Goal: Task Accomplishment & Management: Use online tool/utility

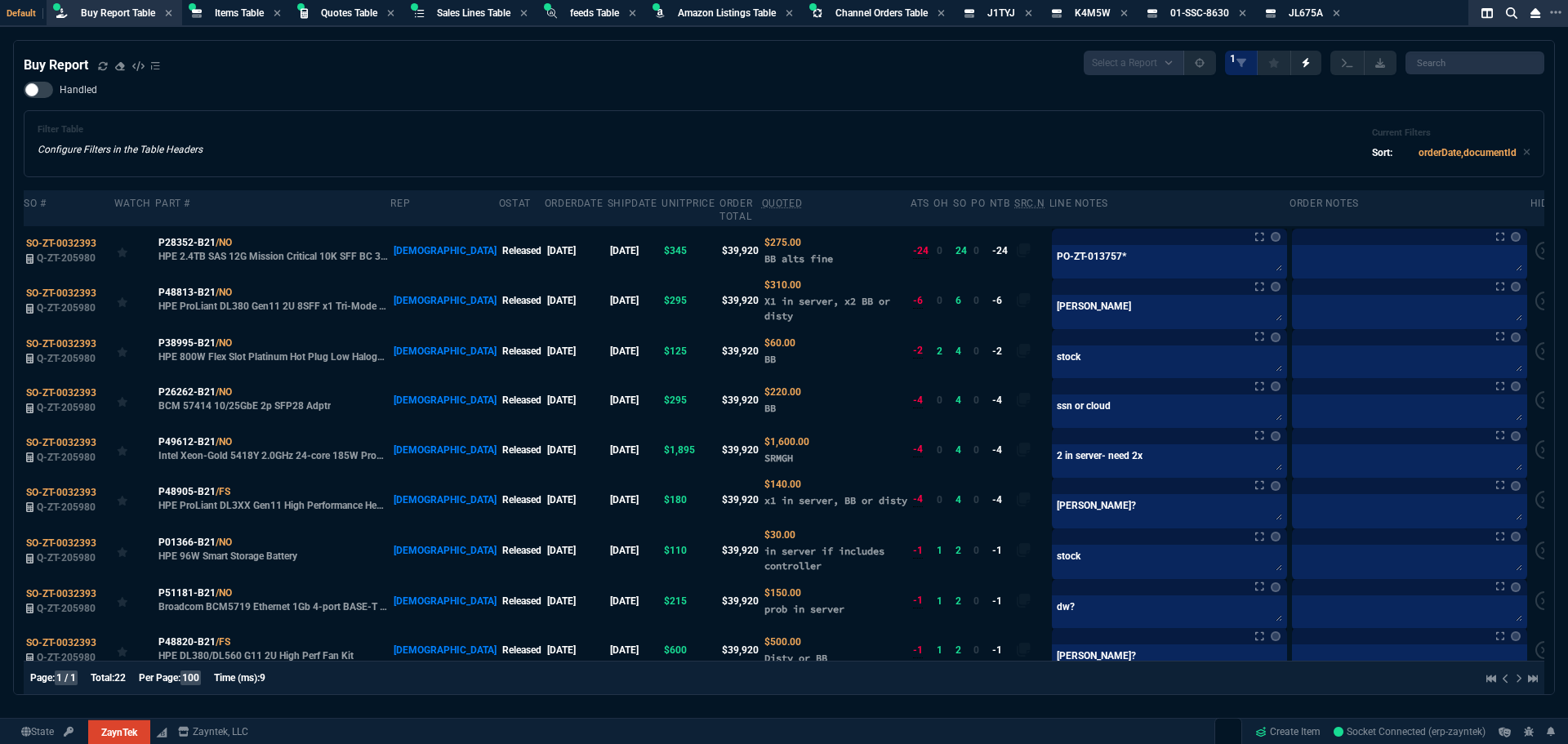
select select "8: NEPT"
drag, startPoint x: 1079, startPoint y: 285, endPoint x: 961, endPoint y: 290, distance: 118.1
click at [961, 290] on tr "SO-ZT-0032393 Q-ZT-205980 P48813-B21 /NO HPE ProLiant DL380 Gen11 2U 8SFF x1 Tr…" at bounding box center [791, 301] width 1535 height 51
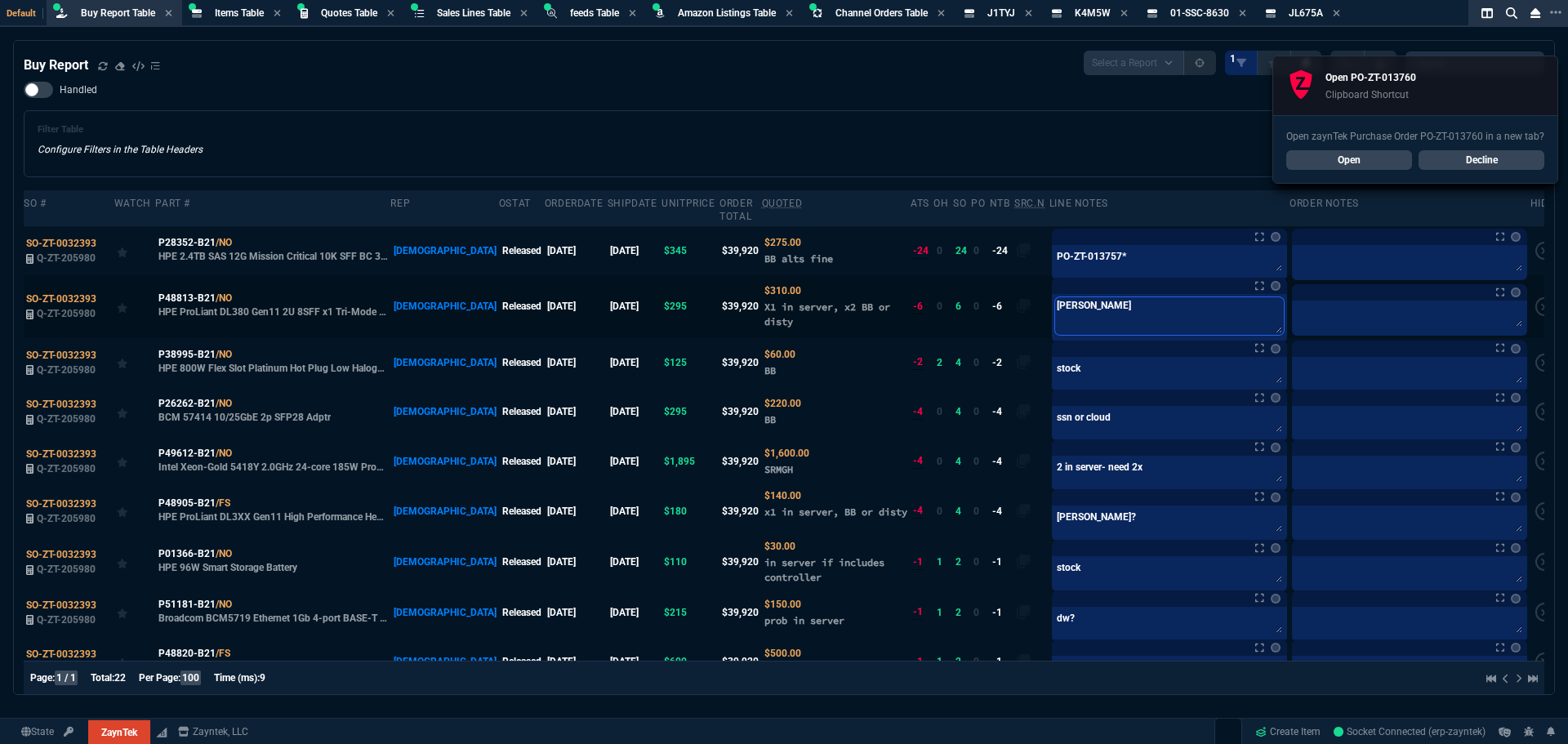
drag, startPoint x: 1072, startPoint y: 296, endPoint x: 979, endPoint y: 290, distance: 93.2
click at [979, 290] on tr "SO-ZT-0032393 Q-ZT-205980 P48813-B21 /NO HPE ProLiant DL380 Gen11 2U 8SFF x1 Tr…" at bounding box center [791, 306] width 1535 height 62
paste textarea "PO-ZT-013760*"
type textarea "PO-ZT-013760*"
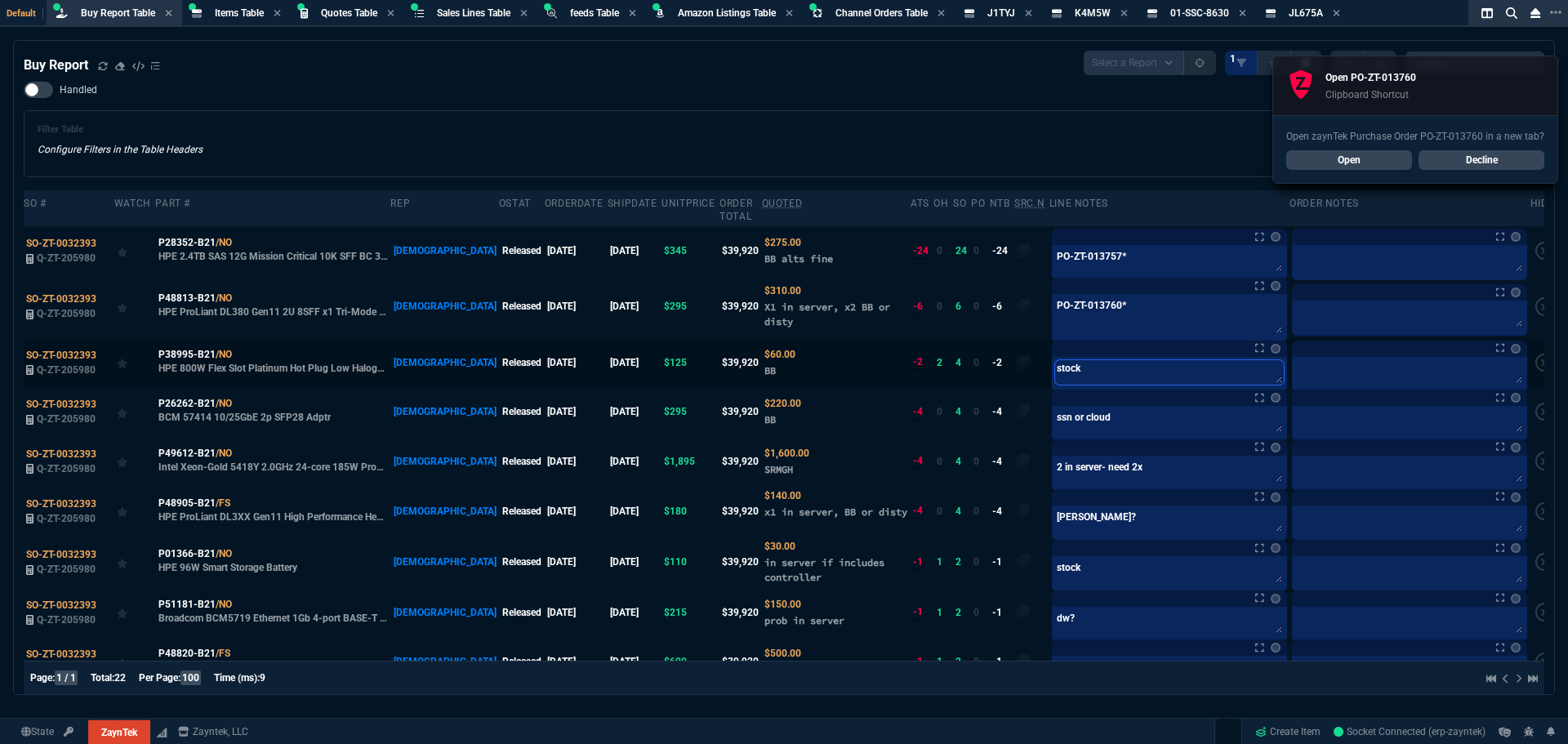
click at [1098, 362] on textarea "stock" at bounding box center [1169, 372] width 229 height 25
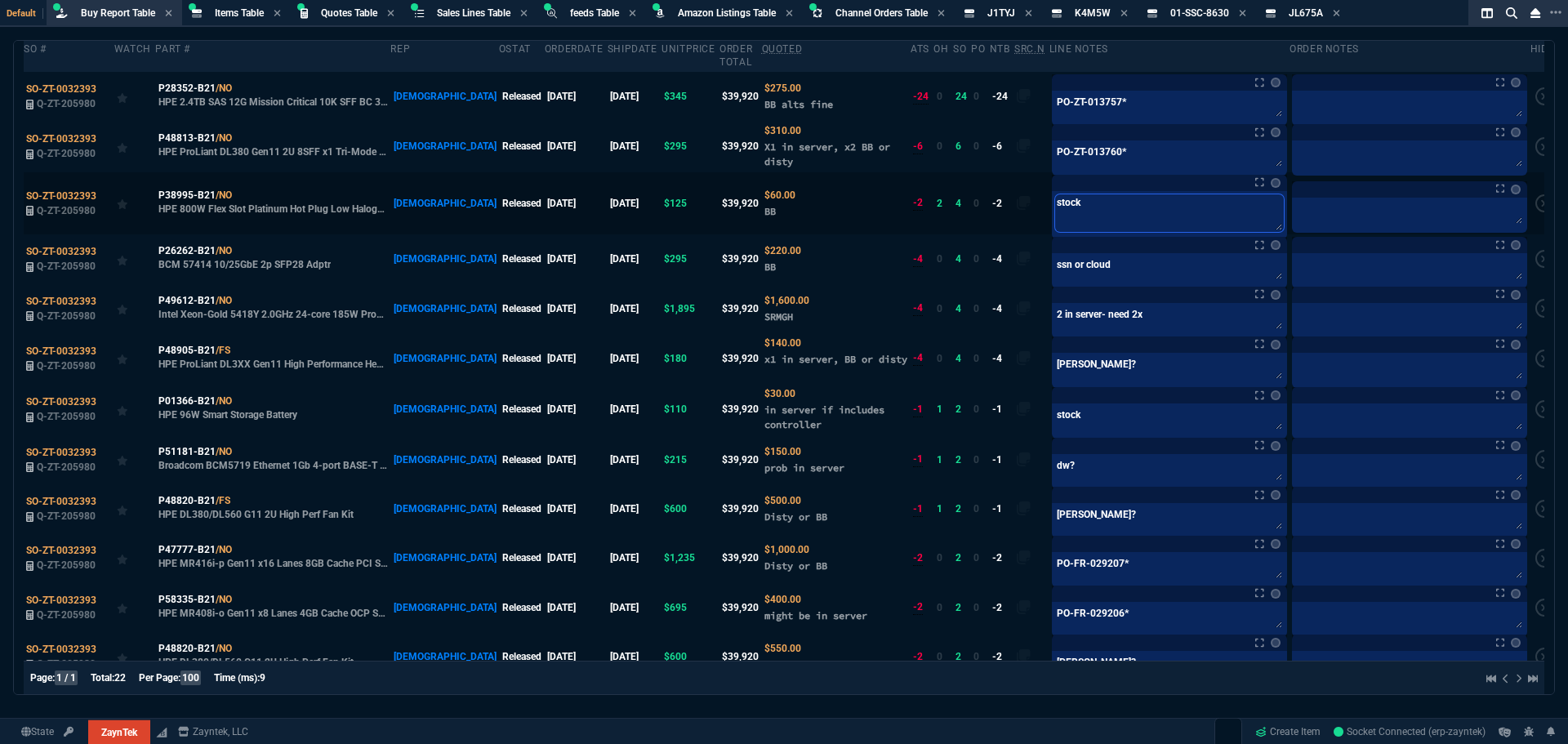
scroll to position [163, 0]
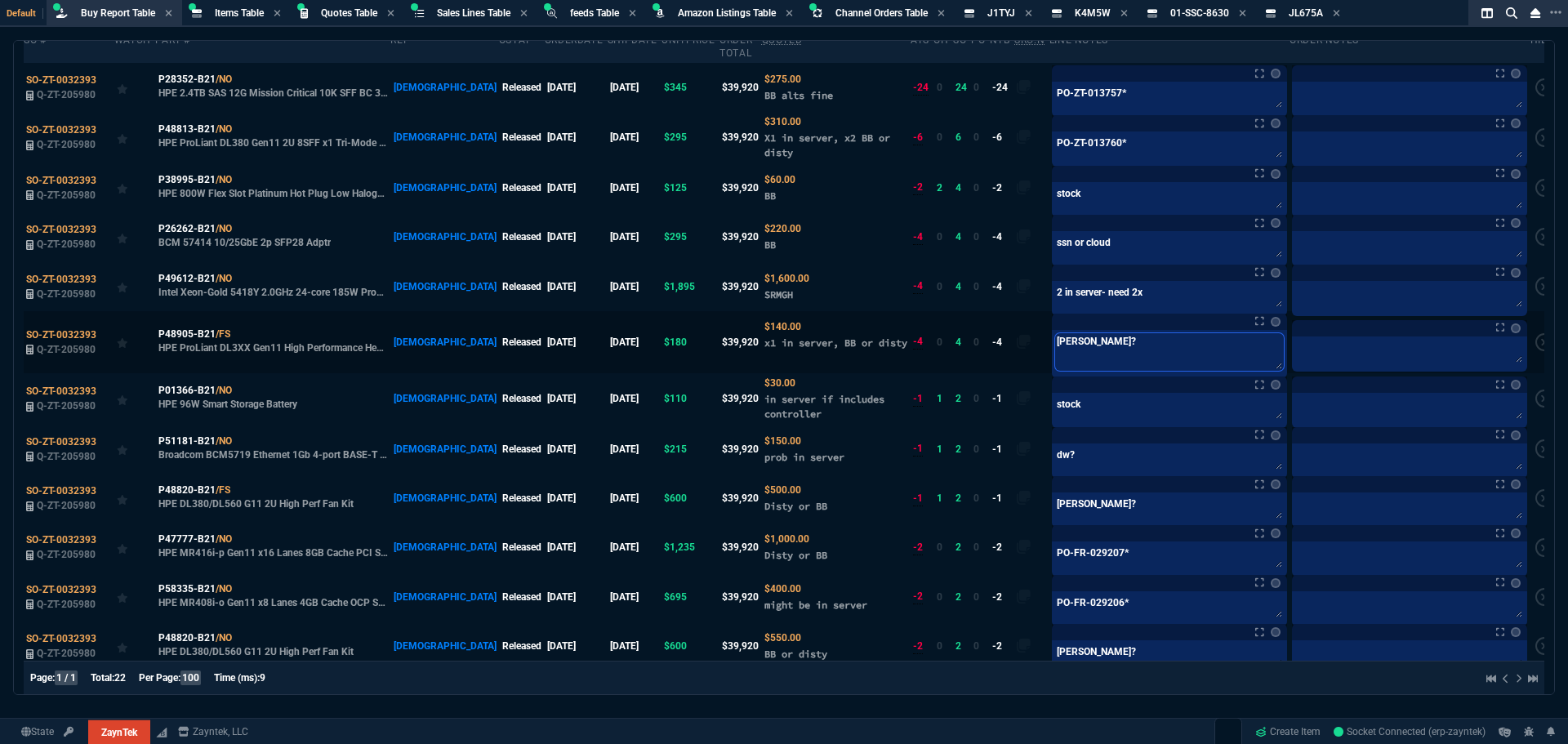
click at [1066, 347] on textarea "[PERSON_NAME]?" at bounding box center [1169, 352] width 229 height 37
drag, startPoint x: 1023, startPoint y: 333, endPoint x: 1001, endPoint y: 330, distance: 22.2
click at [1002, 330] on tr "SO-ZT-0032393 Q-ZT-205980 P48905-B21 /FS HPE ProLiant DL3XX Gen11 High Performa…" at bounding box center [791, 342] width 1535 height 62
click at [1064, 333] on textarea "[PERSON_NAME]?" at bounding box center [1169, 352] width 229 height 37
drag, startPoint x: 1065, startPoint y: 330, endPoint x: 1001, endPoint y: 331, distance: 64.0
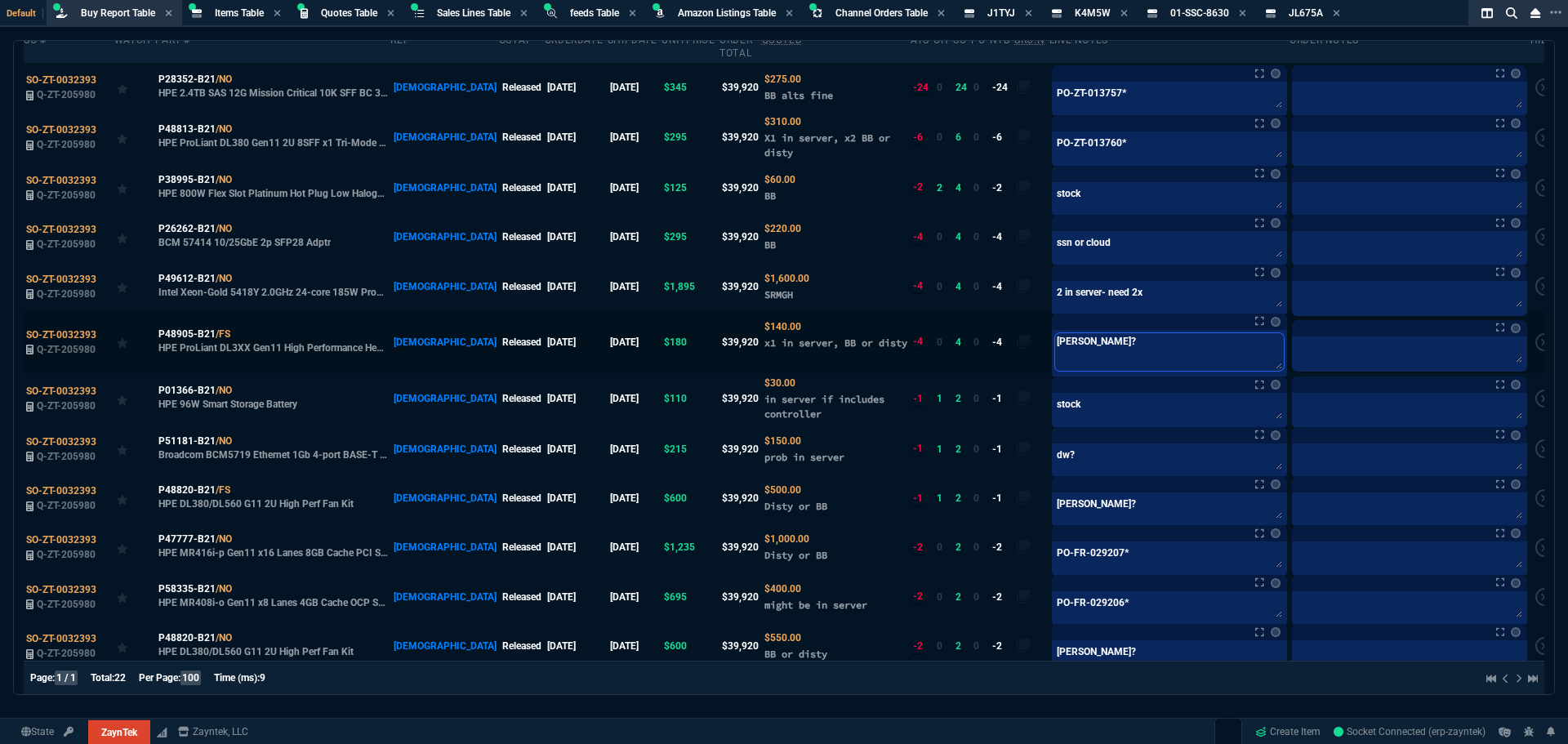
click at [1001, 331] on tr "SO-ZT-0032393 Q-ZT-205980 P48905-B21 /FS HPE ProLiant DL3XX Gen11 High Performa…" at bounding box center [791, 342] width 1535 height 62
paste textarea "PO-ZT-013760*"
type textarea "PO-ZT-013760*"
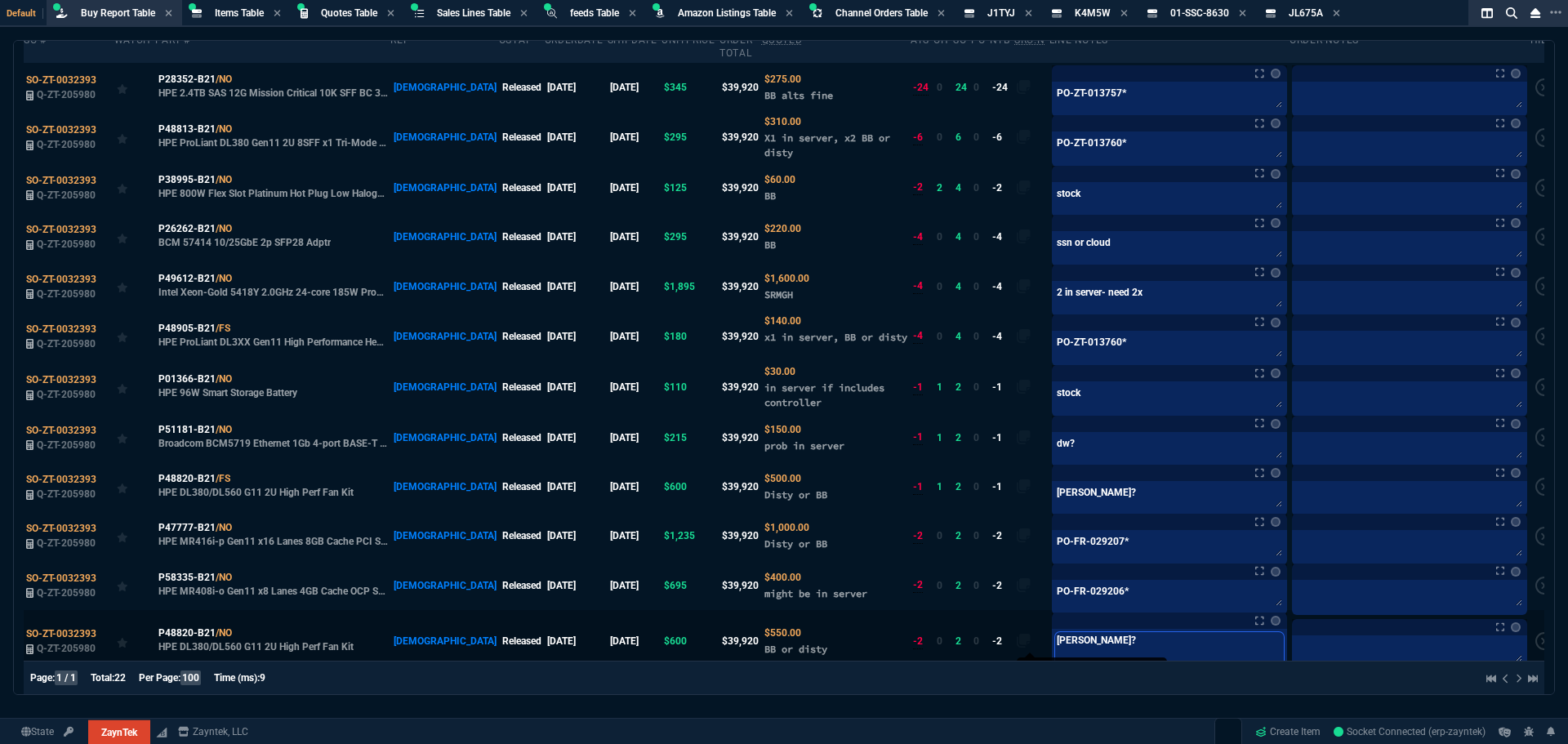
drag, startPoint x: 1087, startPoint y: 642, endPoint x: 988, endPoint y: 628, distance: 100.0
click at [988, 628] on tr "SO-ZT-0032393 Q-ZT-205980 P48820-B21 /NO HPE DL380/DL560 G11 2U High Perf Fan K…" at bounding box center [791, 641] width 1535 height 62
paste textarea "PO-ZT-013760*"
type textarea "PO-ZT-013760*"
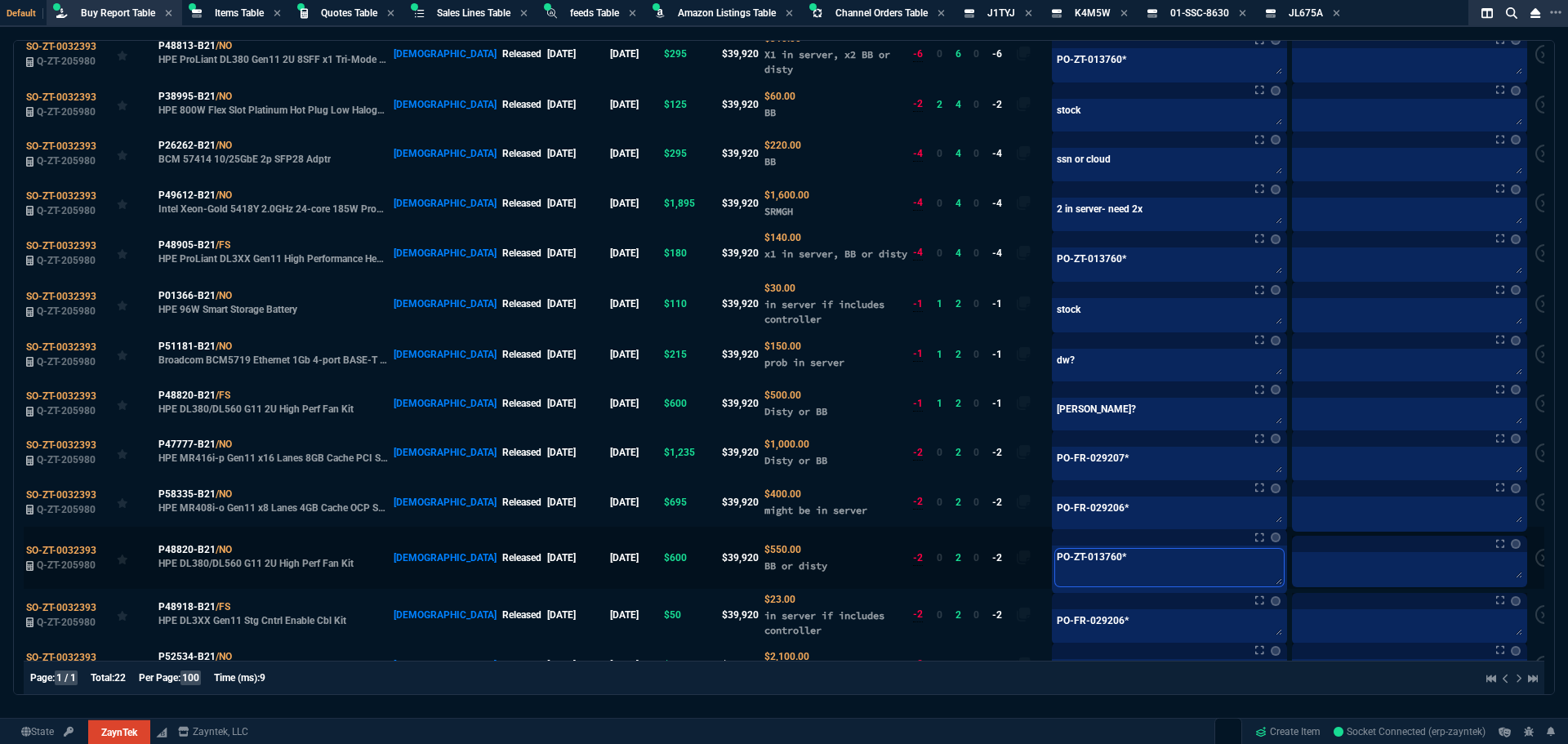
scroll to position [245, 0]
type textarea "PO-ZT-013760*"
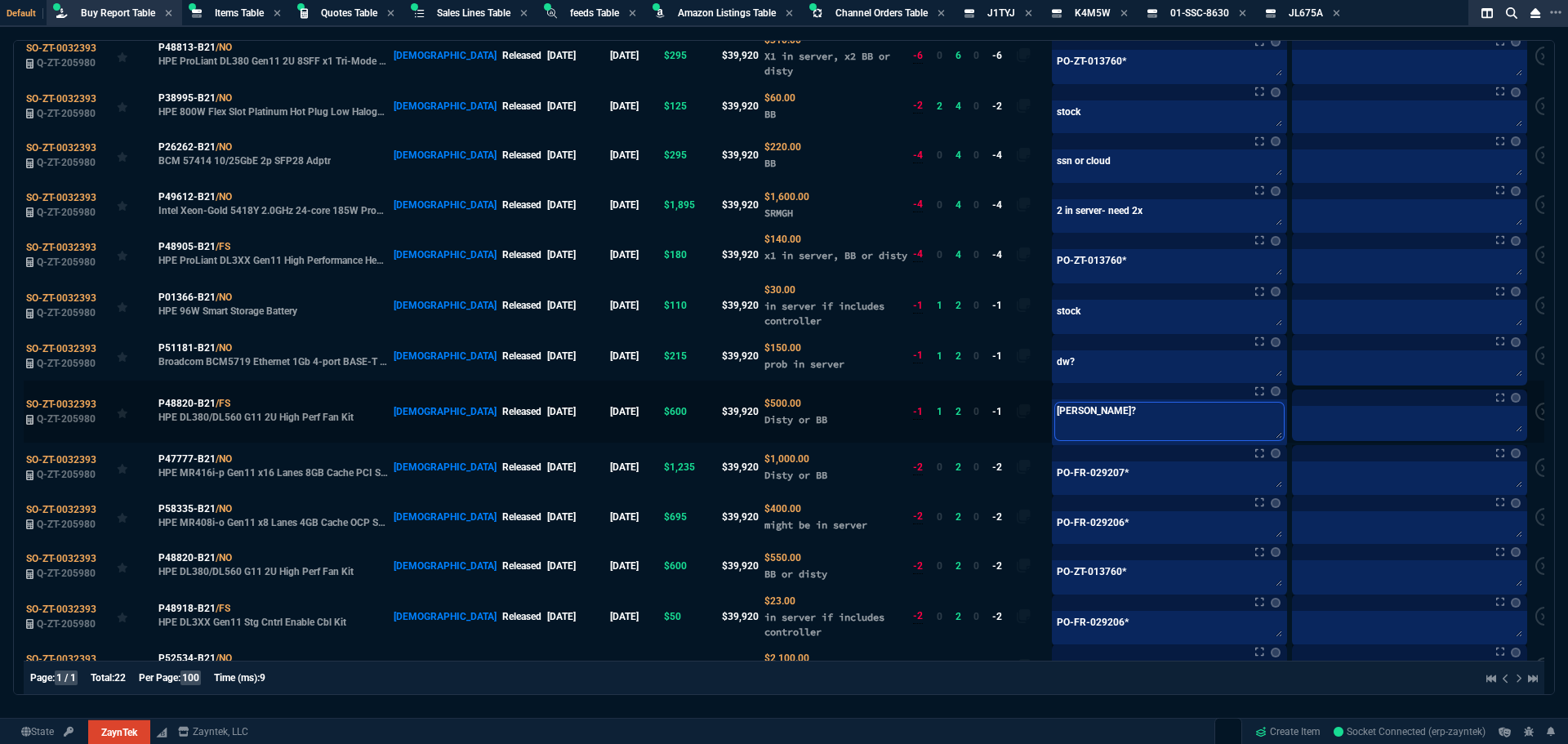
drag, startPoint x: 1089, startPoint y: 395, endPoint x: 1003, endPoint y: 409, distance: 87.1
click at [982, 394] on tr "SO-ZT-0032393 Q-ZT-205980 P48820-B21 /FS HPE DL380/DL560 G11 2U High Perf Fan K…" at bounding box center [791, 412] width 1535 height 62
paste textarea "PO-ZT-013760*"
type textarea "PO-ZT-013760*"
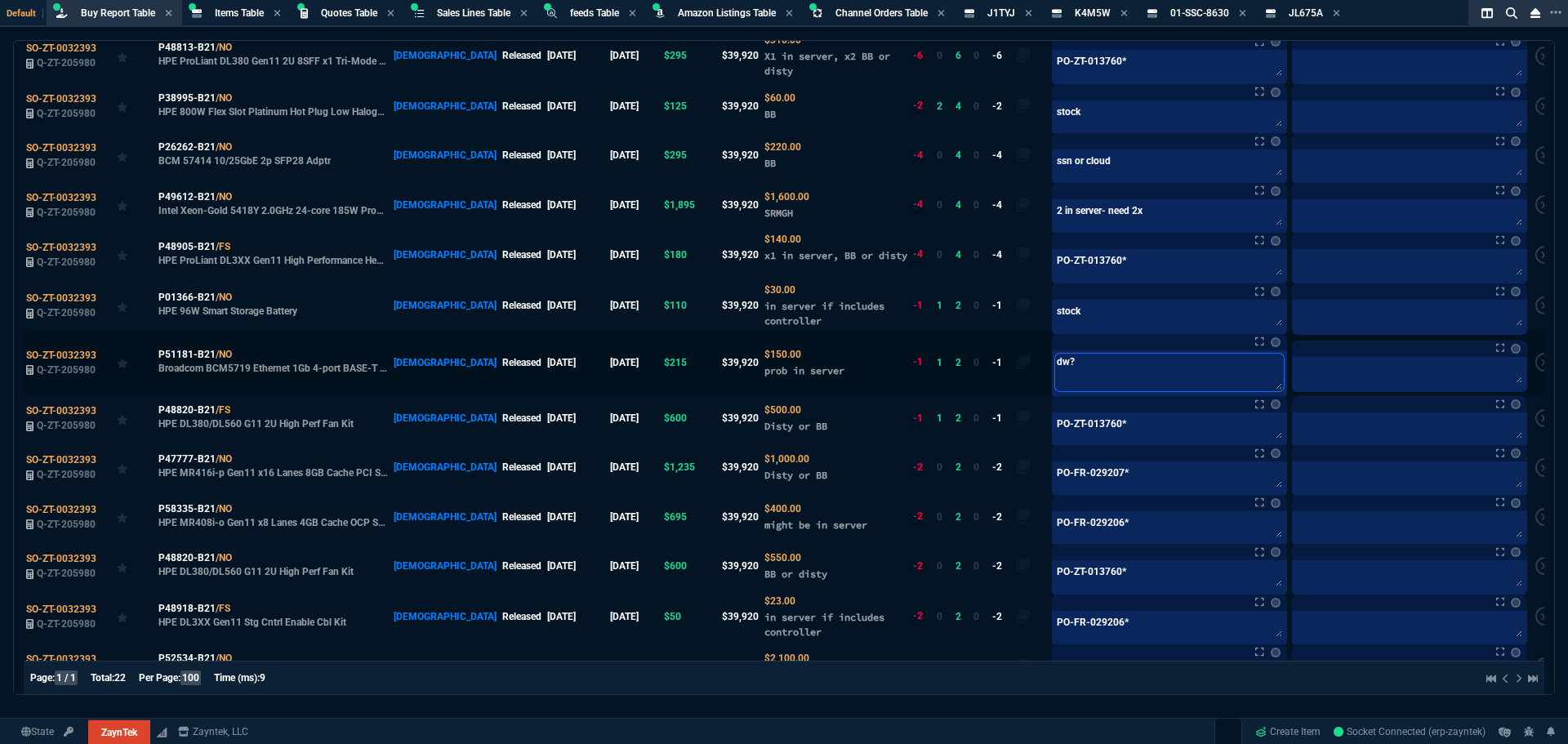
drag, startPoint x: 1081, startPoint y: 352, endPoint x: 1026, endPoint y: 352, distance: 55.0
click at [1055, 353] on textarea "dw?" at bounding box center [1169, 372] width 229 height 37
paste textarea "PO-ZT-013760*"
type textarea "PO-ZT-013760*"
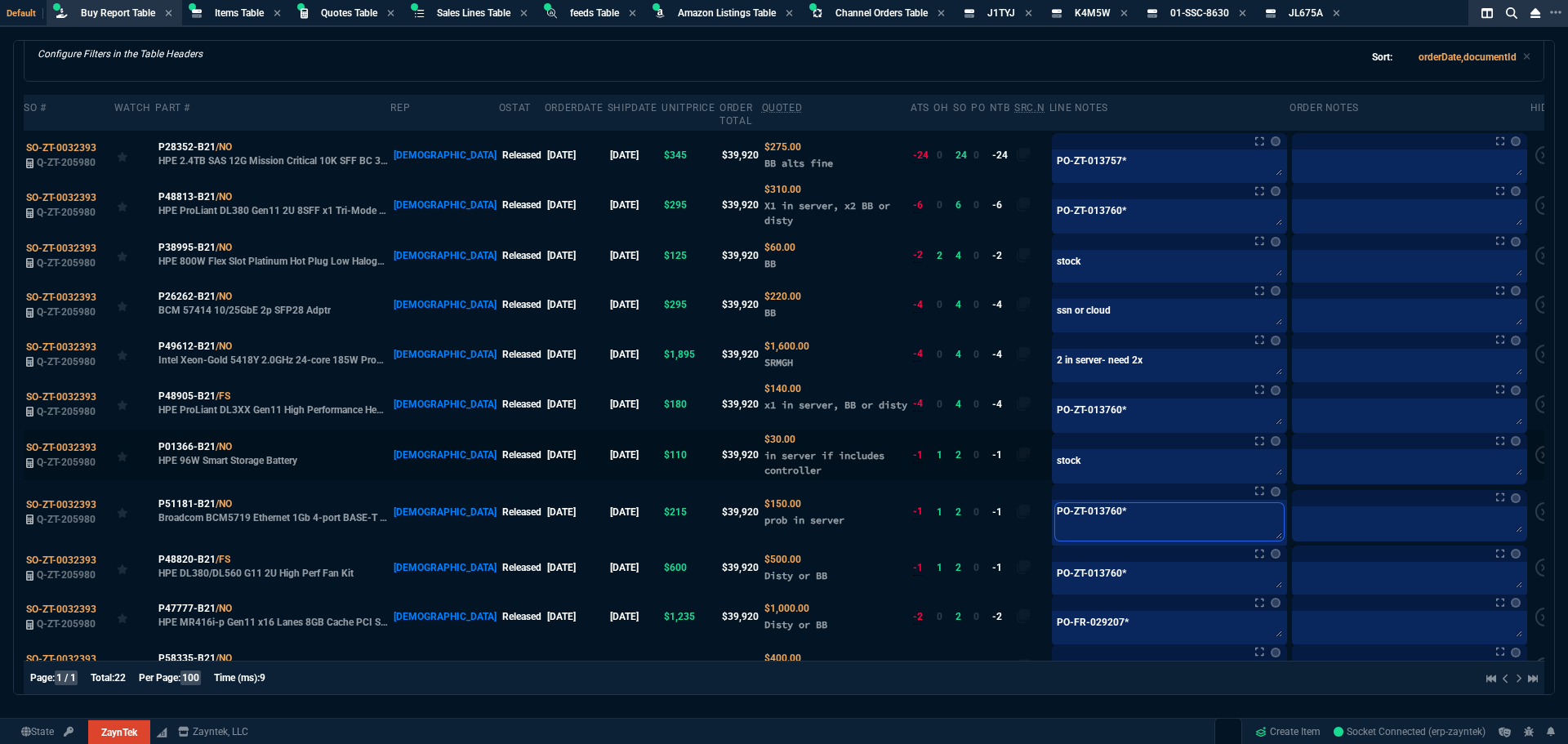
scroll to position [82, 0]
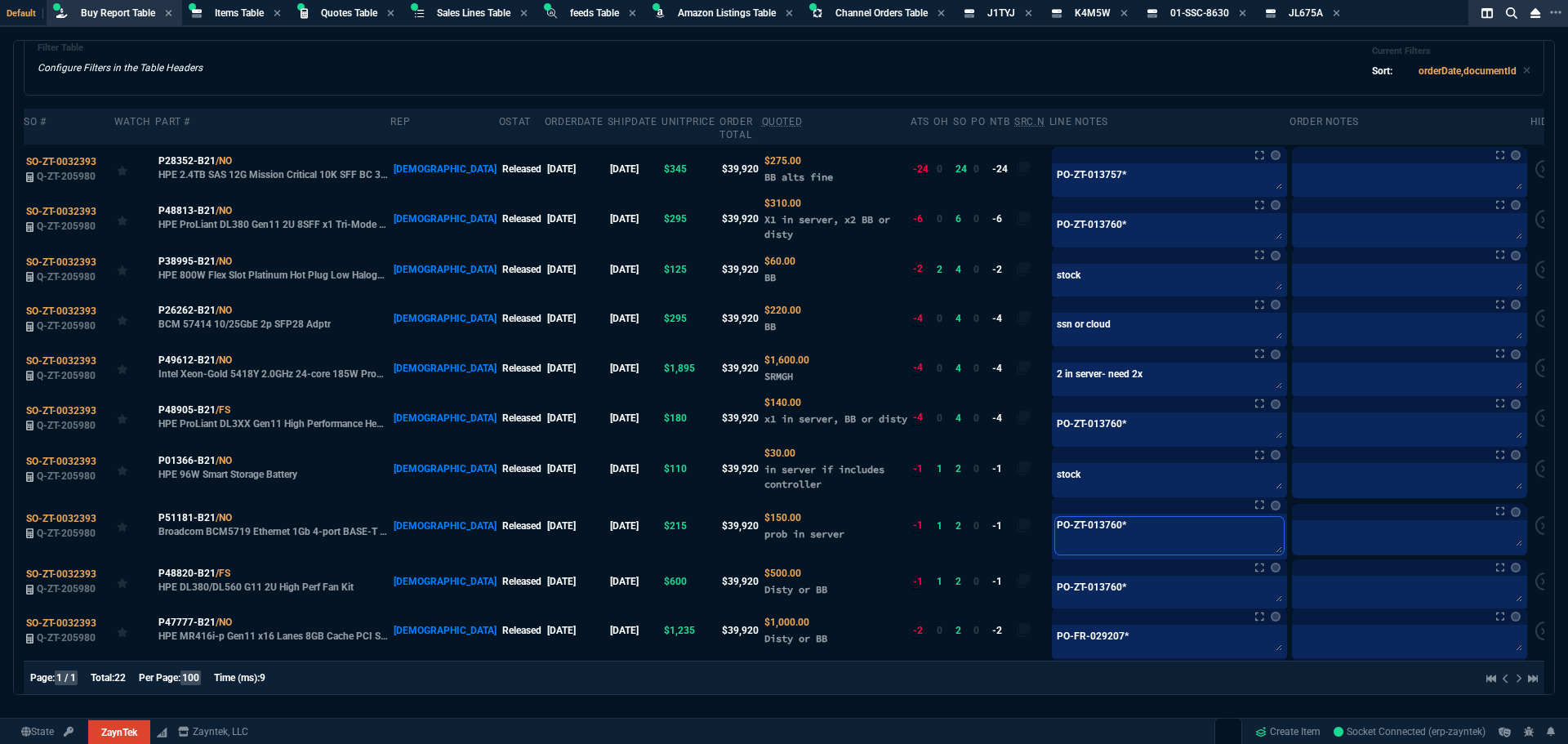
type textarea "PO-ZT-013760*"
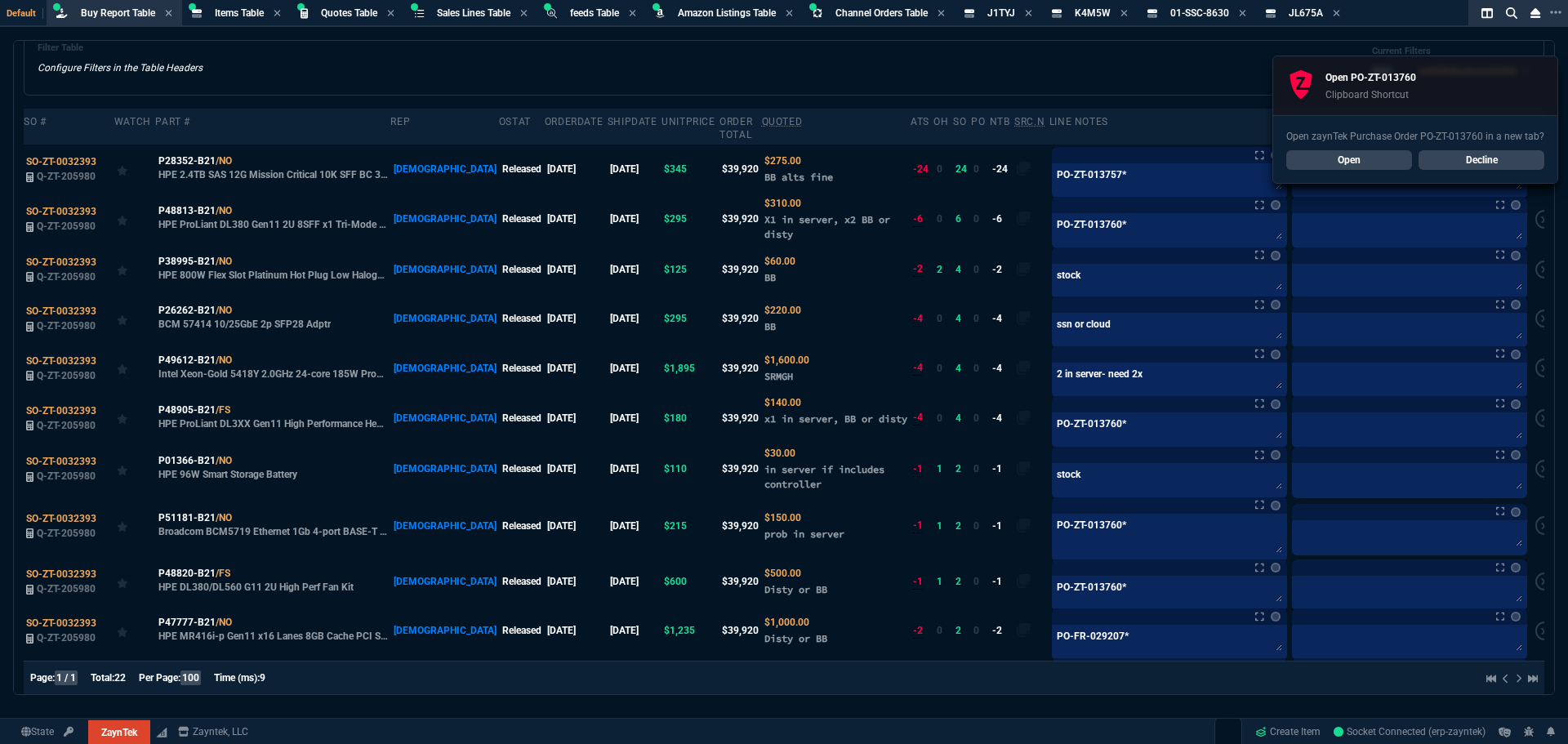
click at [274, 64] on div "Filter Table Configure Filters in the Table Headers Current Filters Sort: order…" at bounding box center [784, 62] width 1493 height 39
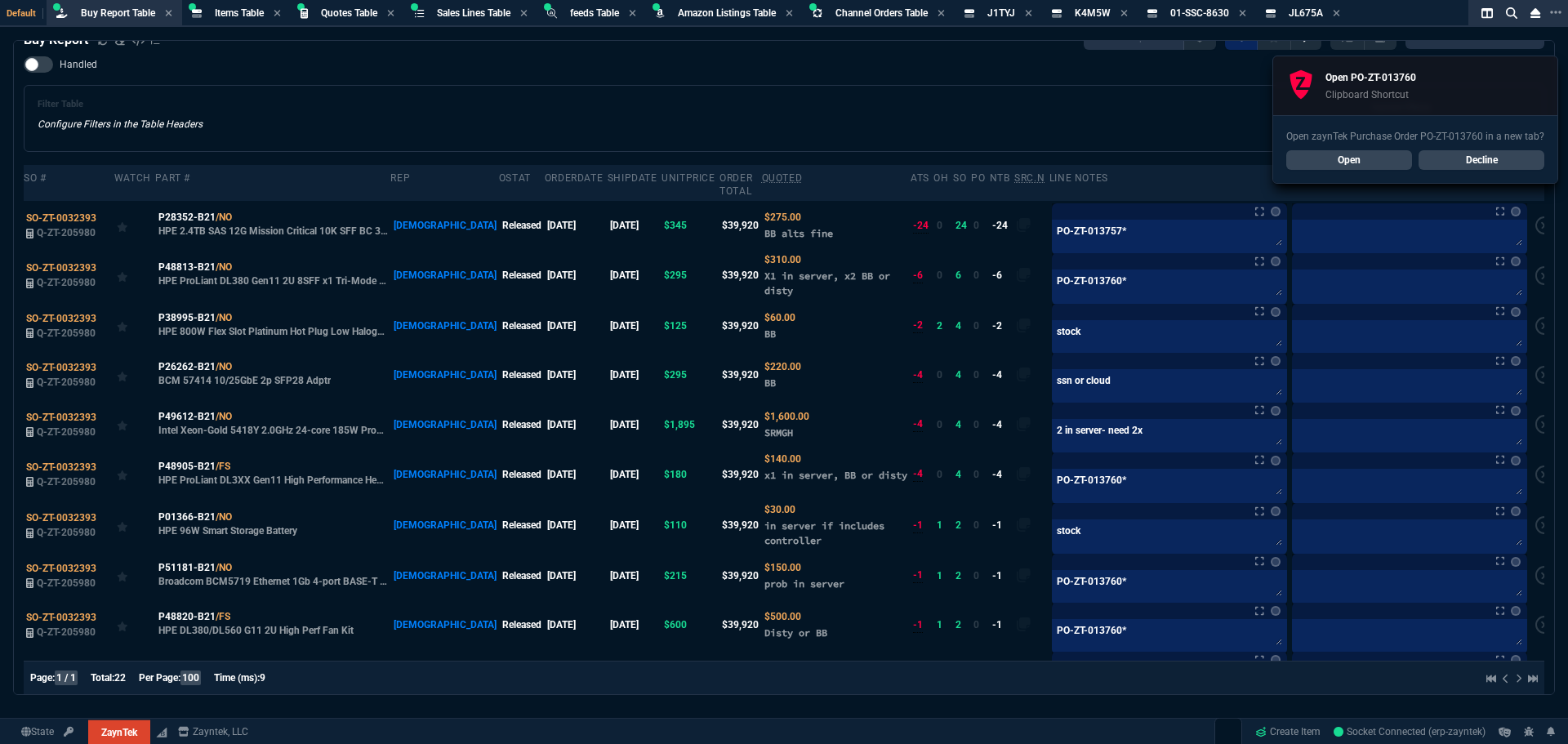
scroll to position [0, 0]
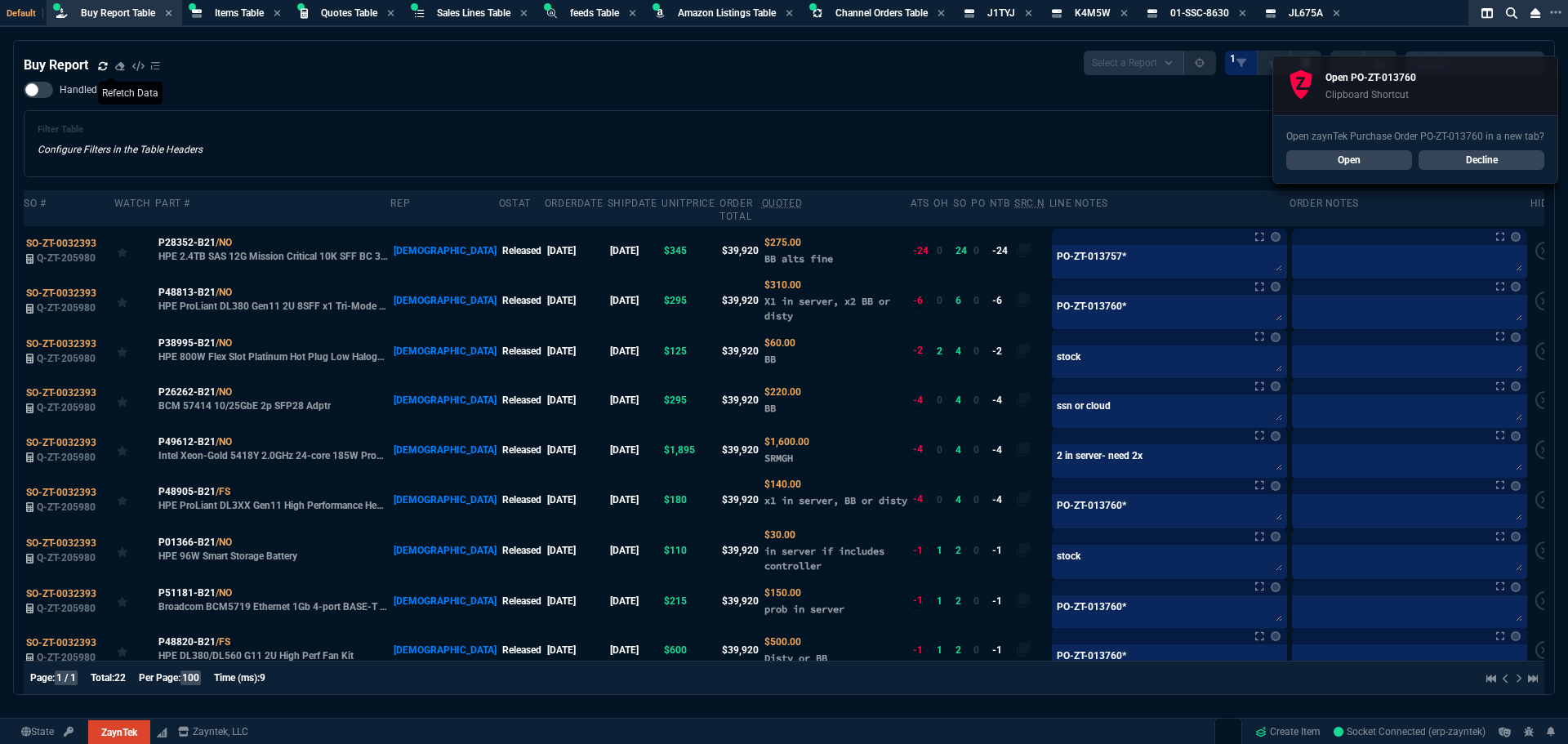
click at [103, 68] on icon at bounding box center [103, 66] width 10 height 10
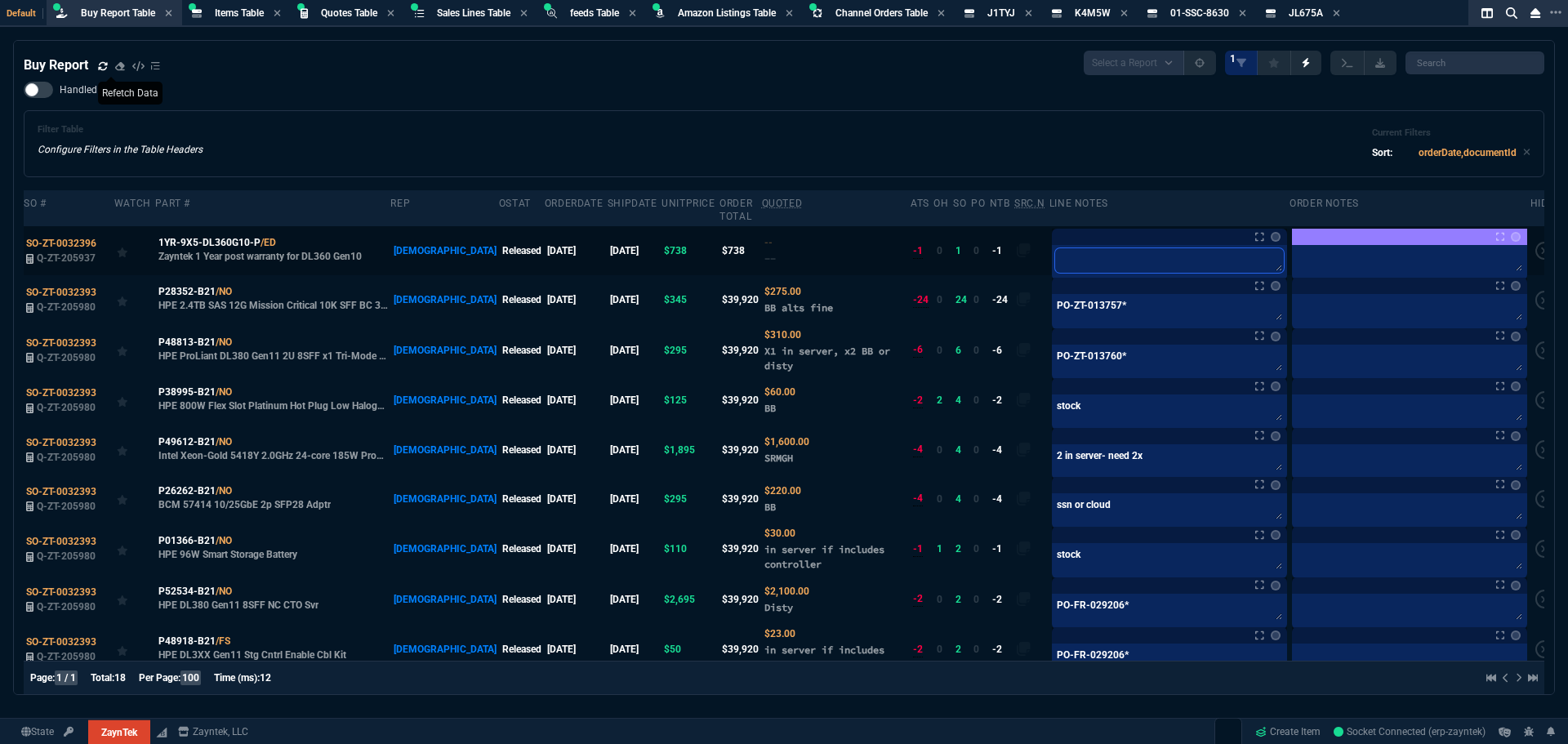
click at [1129, 253] on textarea at bounding box center [1169, 260] width 229 height 25
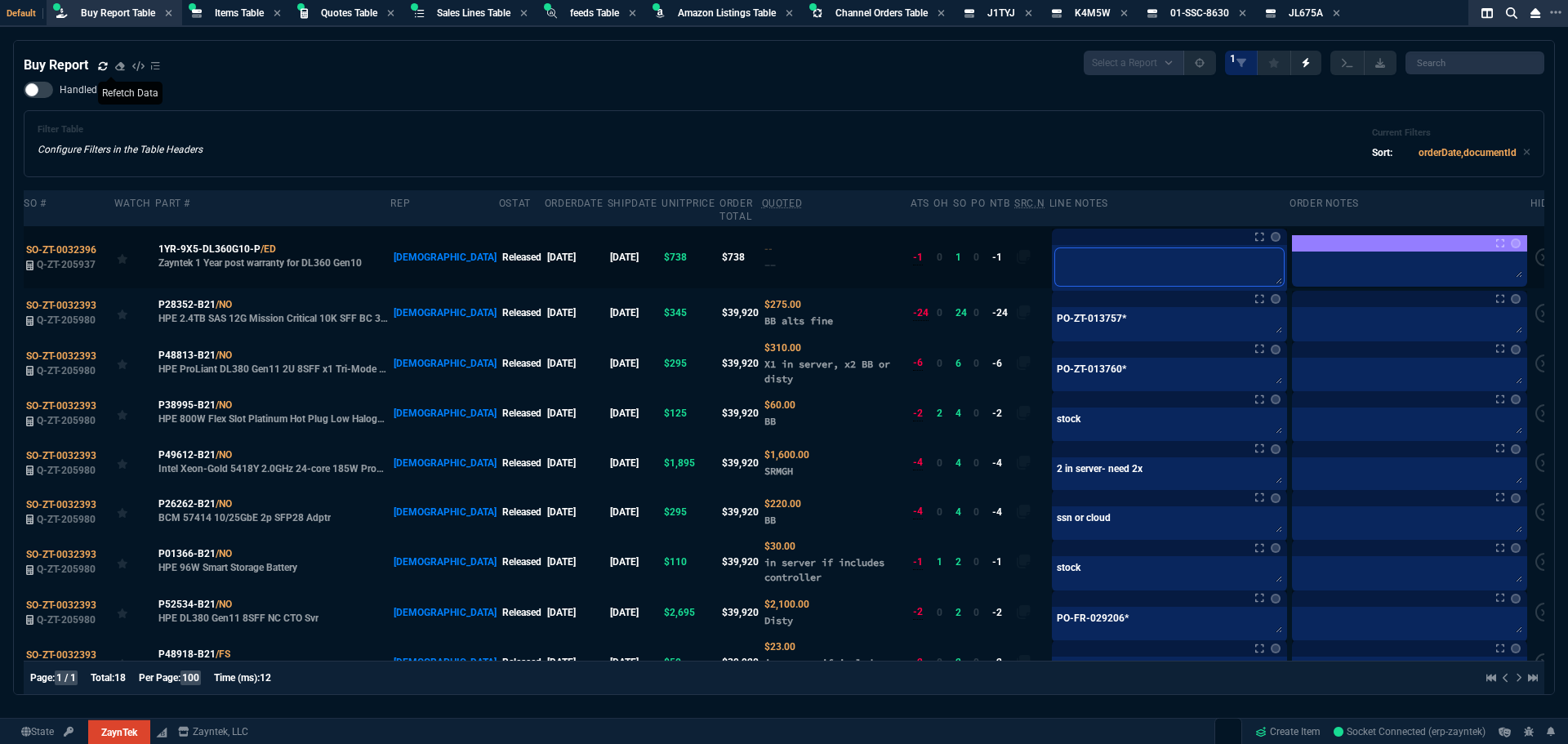
type textarea "w"
type textarea "wa"
type textarea "war"
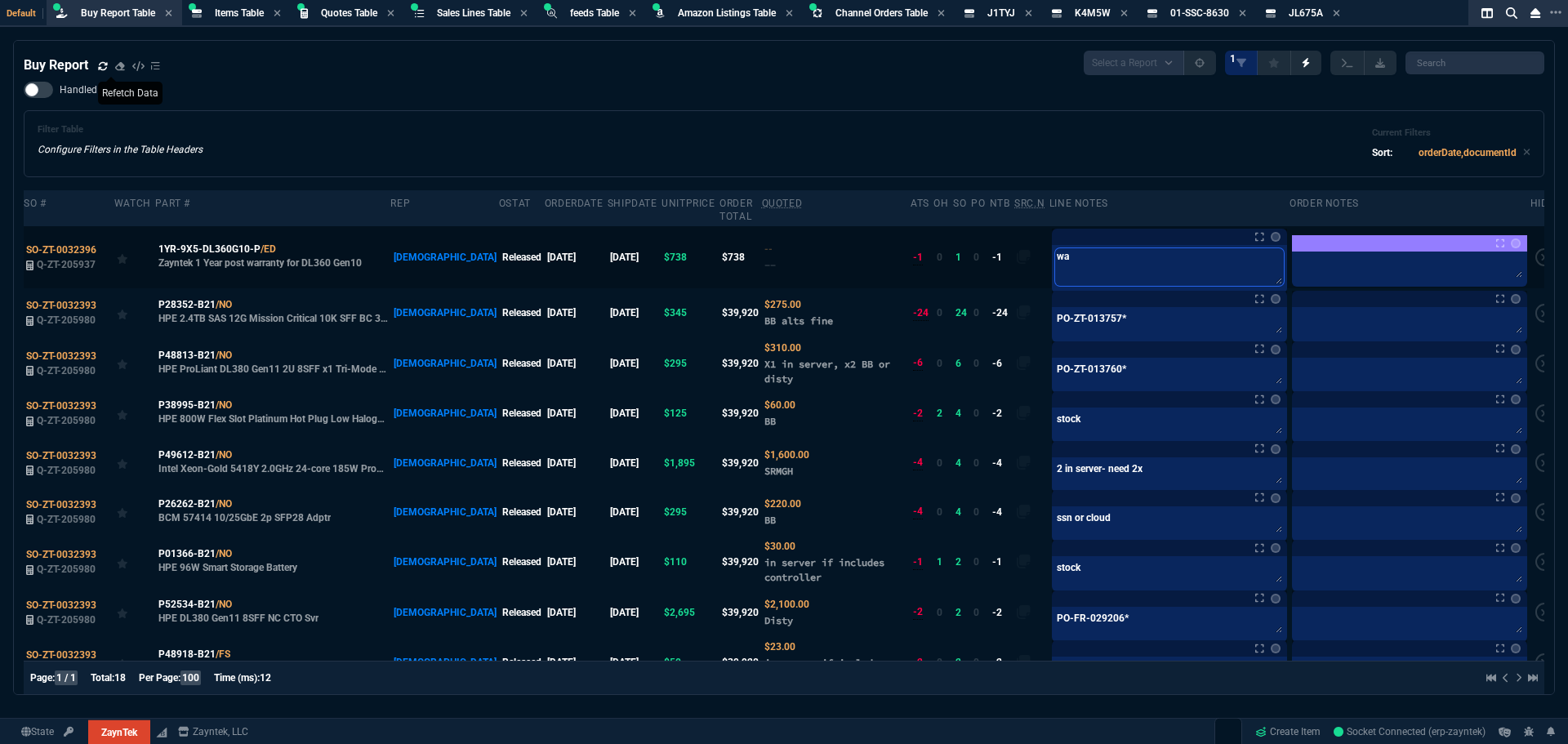
type textarea "war"
type textarea "warr"
type textarea "warra"
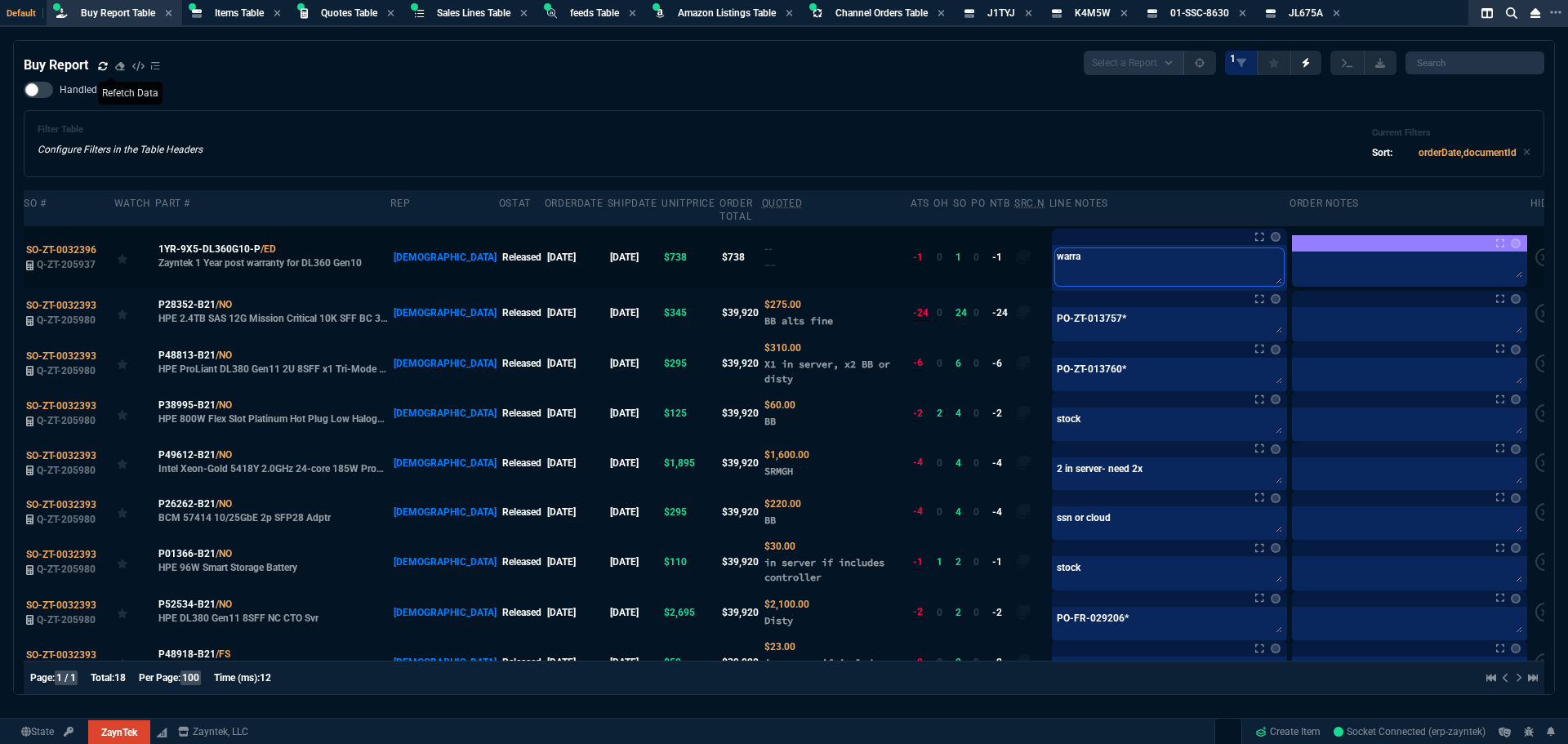
type textarea "warran"
type textarea "warrant"
type textarea "warranty"
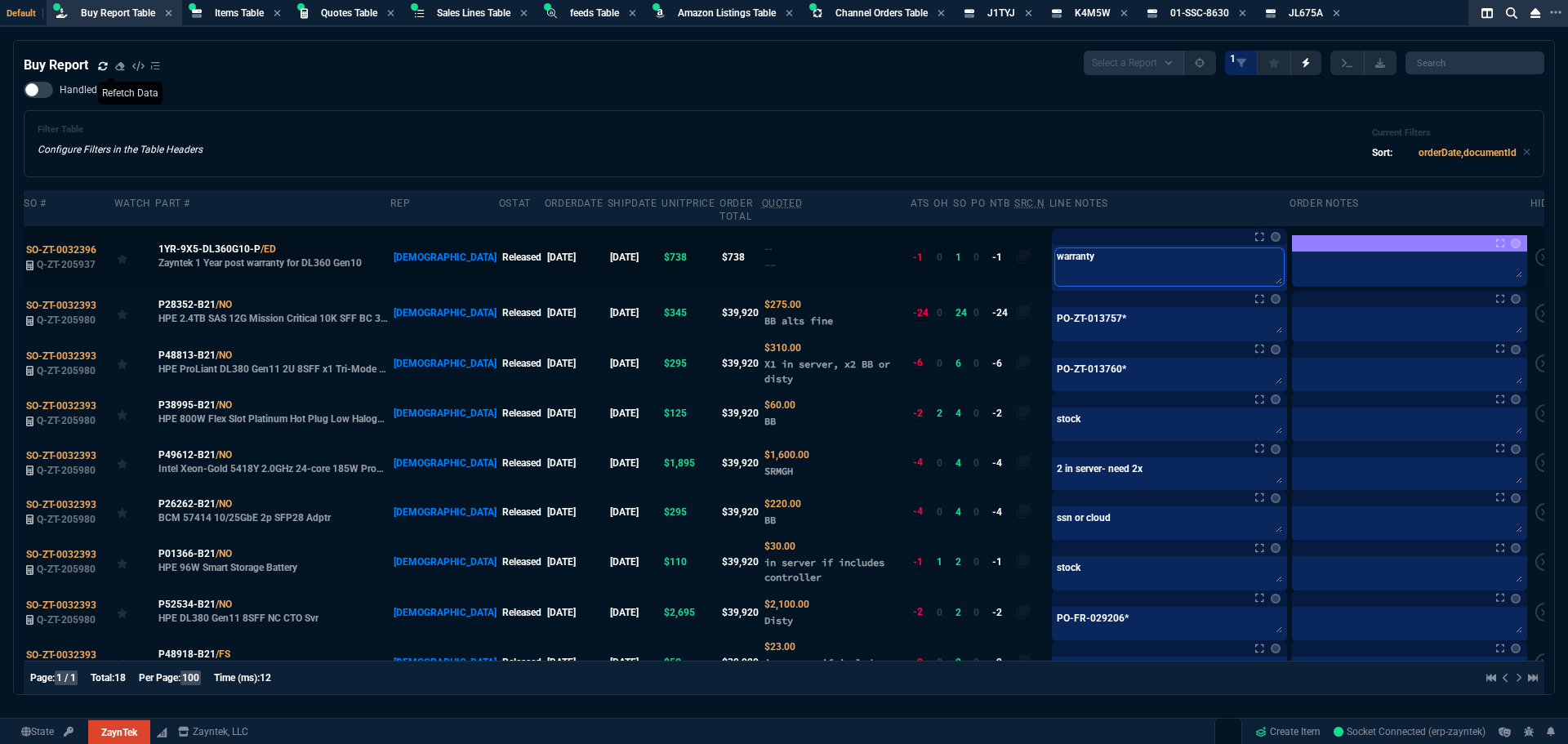
type textarea "warranty"
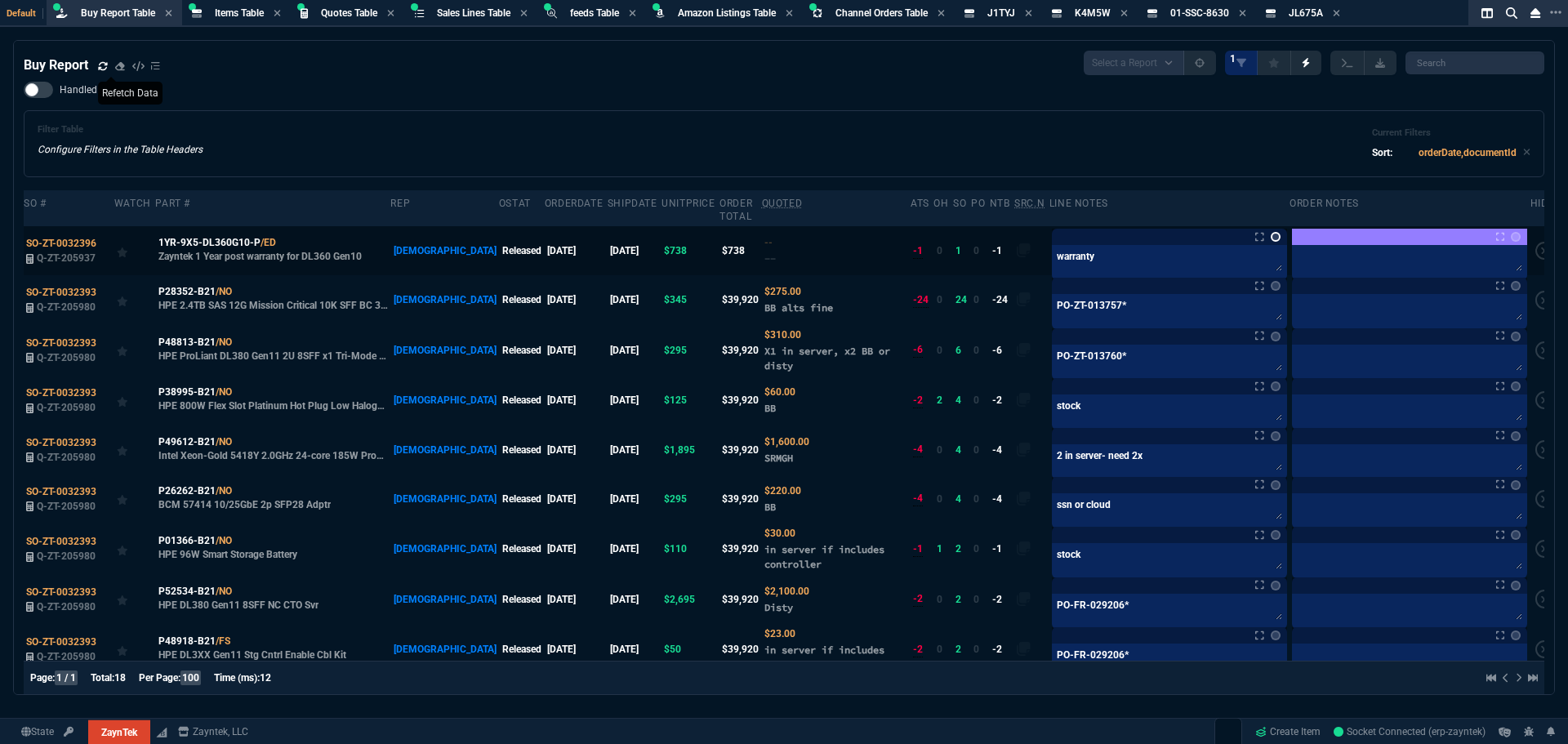
click at [1271, 232] on link at bounding box center [1276, 237] width 10 height 10
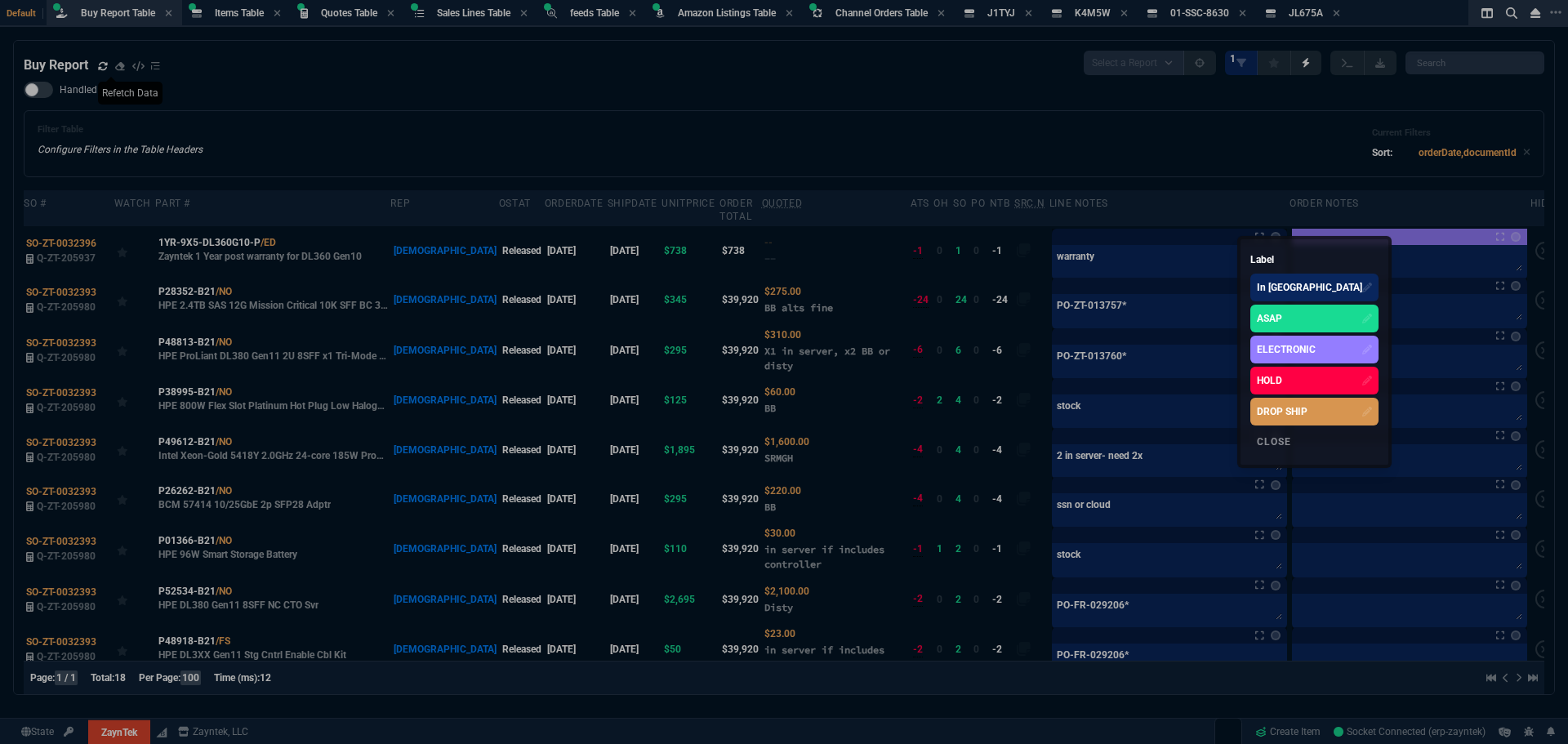
click at [1281, 409] on div "DROP SHIP" at bounding box center [1283, 412] width 51 height 15
click at [1077, 153] on div at bounding box center [784, 372] width 1568 height 744
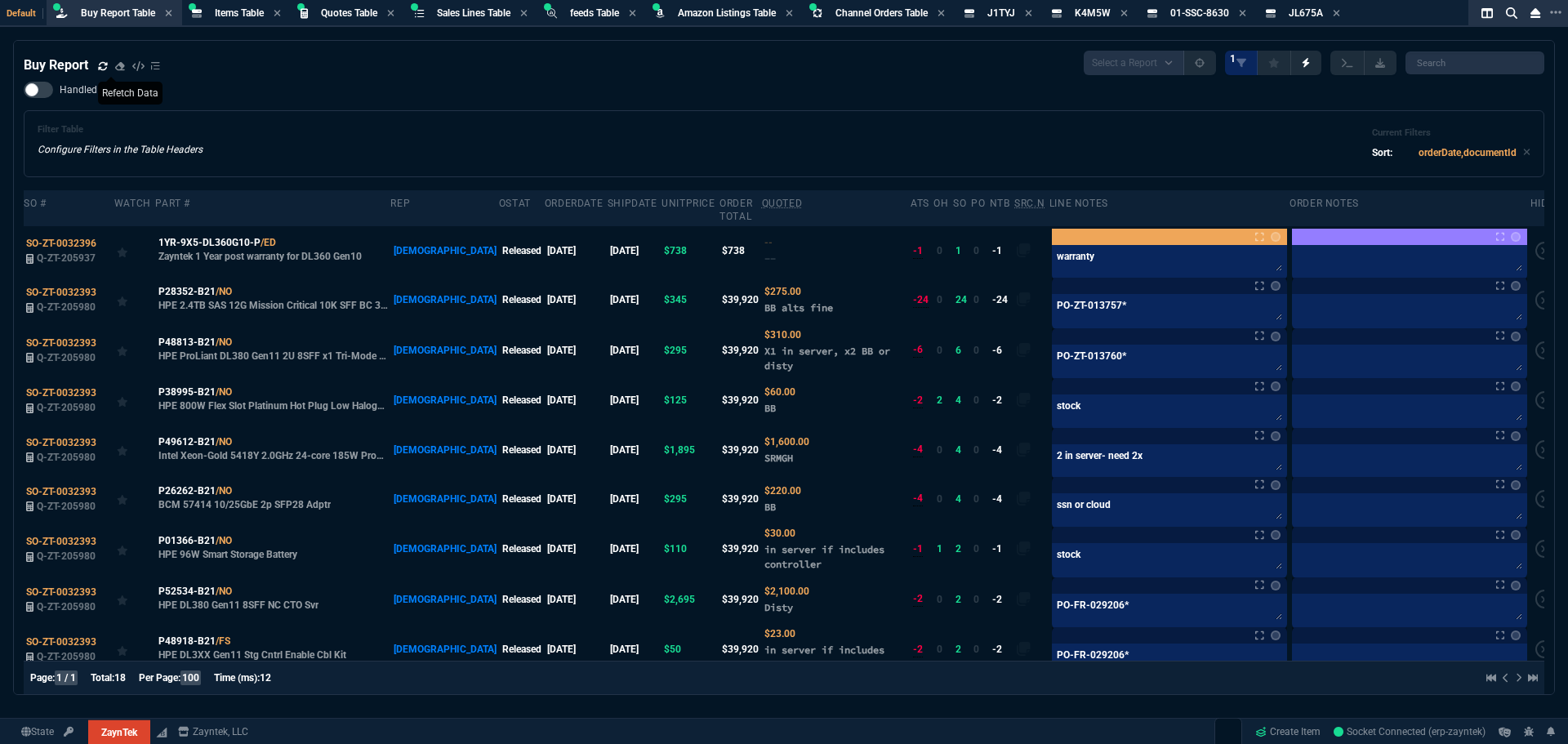
click at [940, 152] on div "Filter Table Configure Filters in the Table Headers Current Filters Sort: order…" at bounding box center [784, 143] width 1493 height 39
click at [101, 67] on icon at bounding box center [103, 66] width 10 height 10
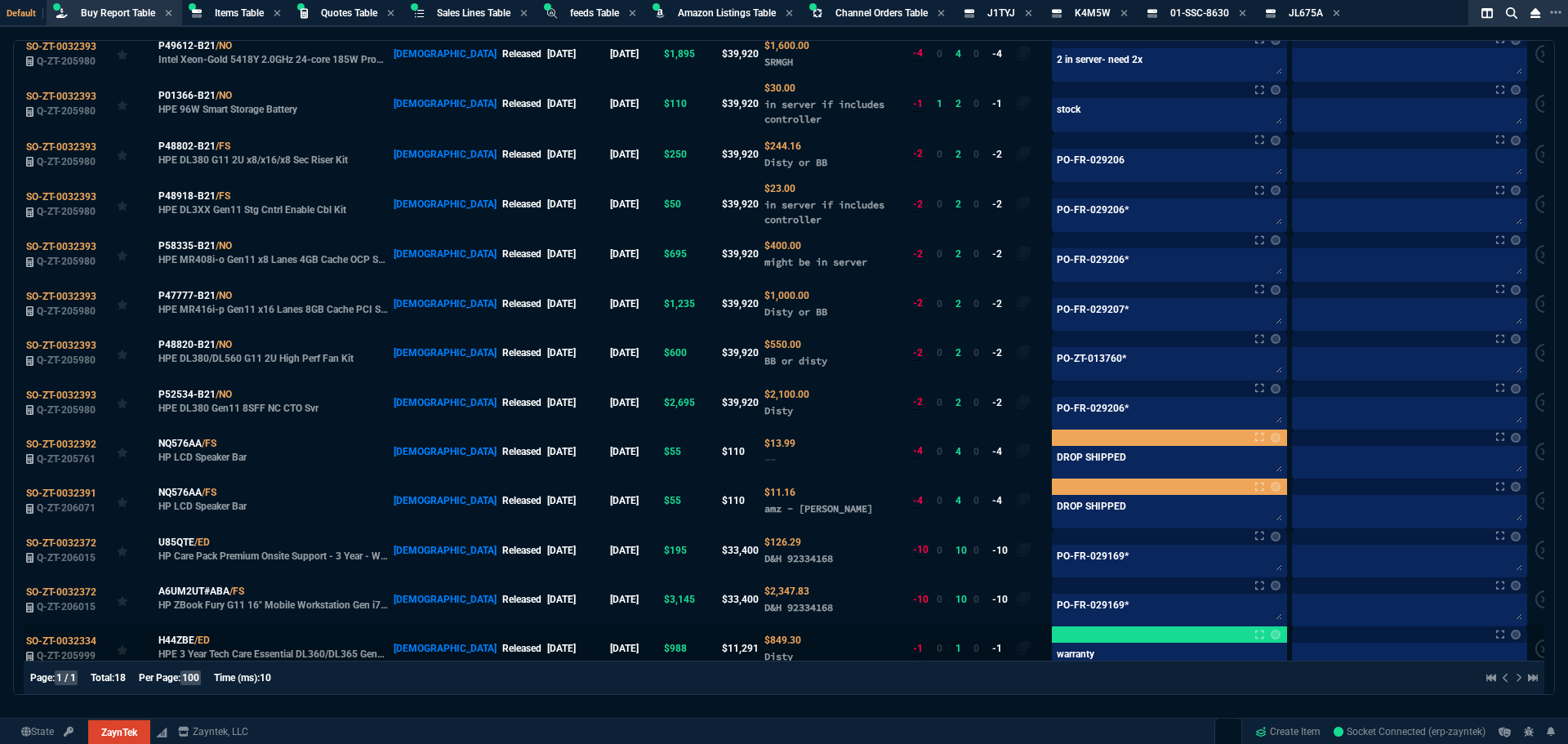
scroll to position [463, 0]
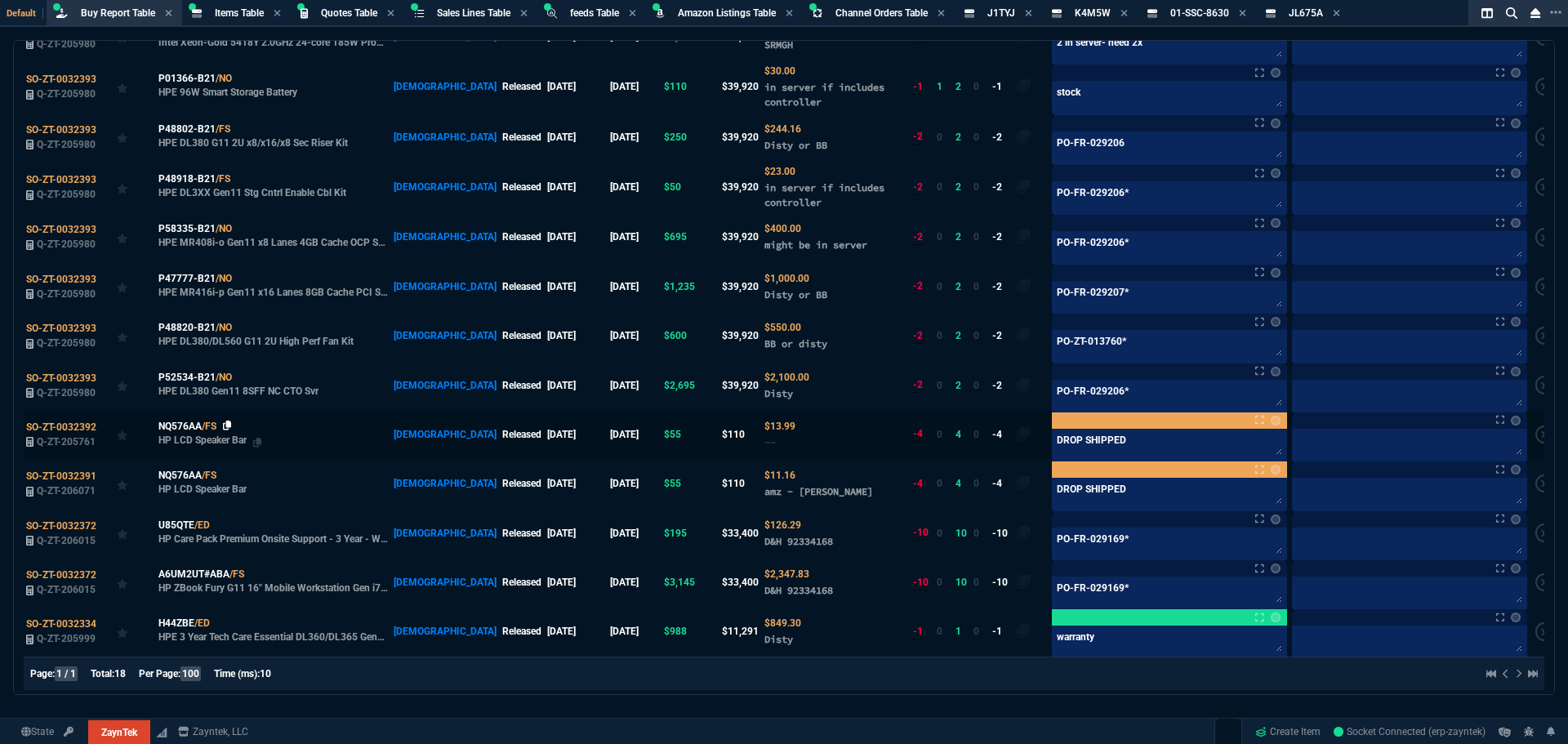
click at [228, 421] on icon at bounding box center [228, 425] width 9 height 10
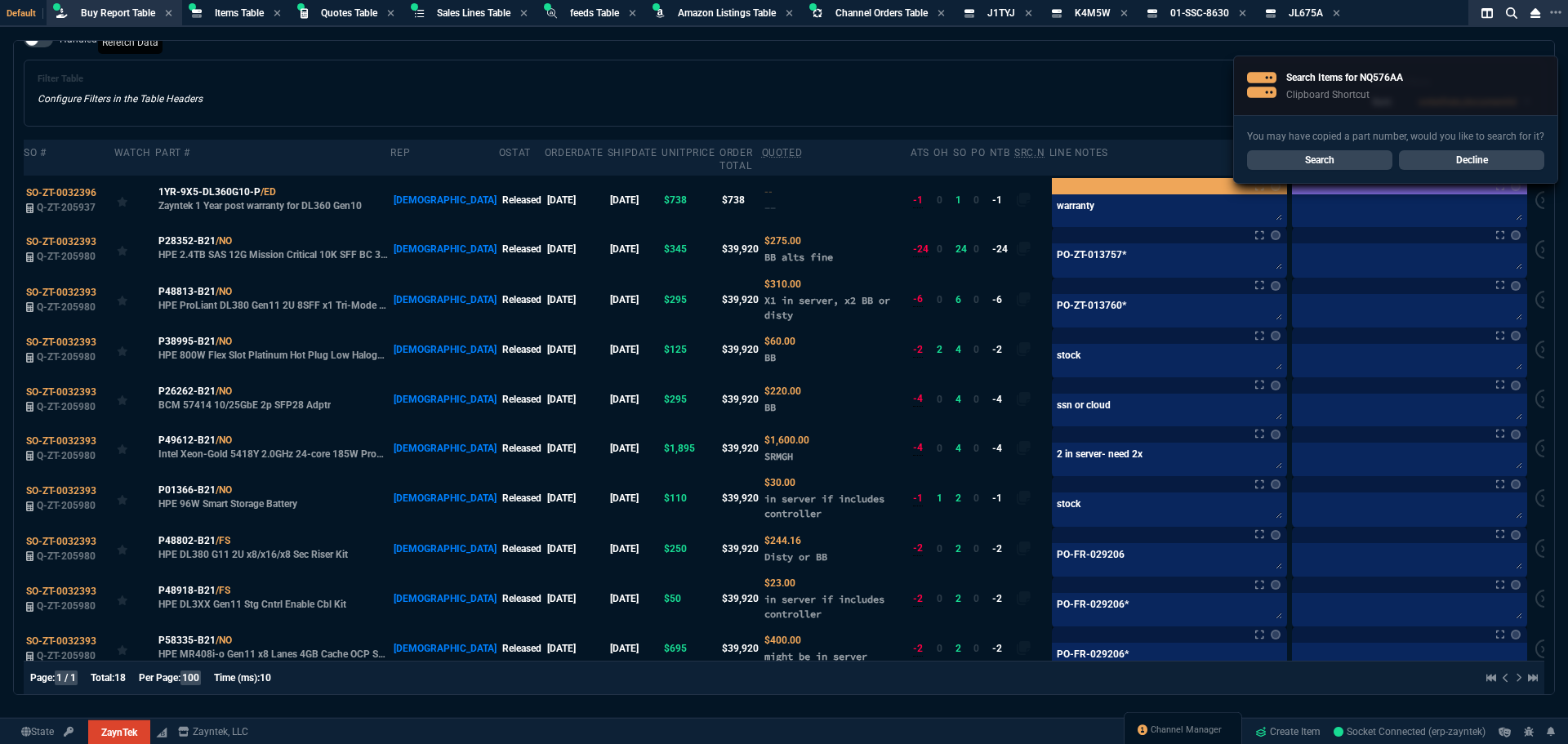
scroll to position [0, 0]
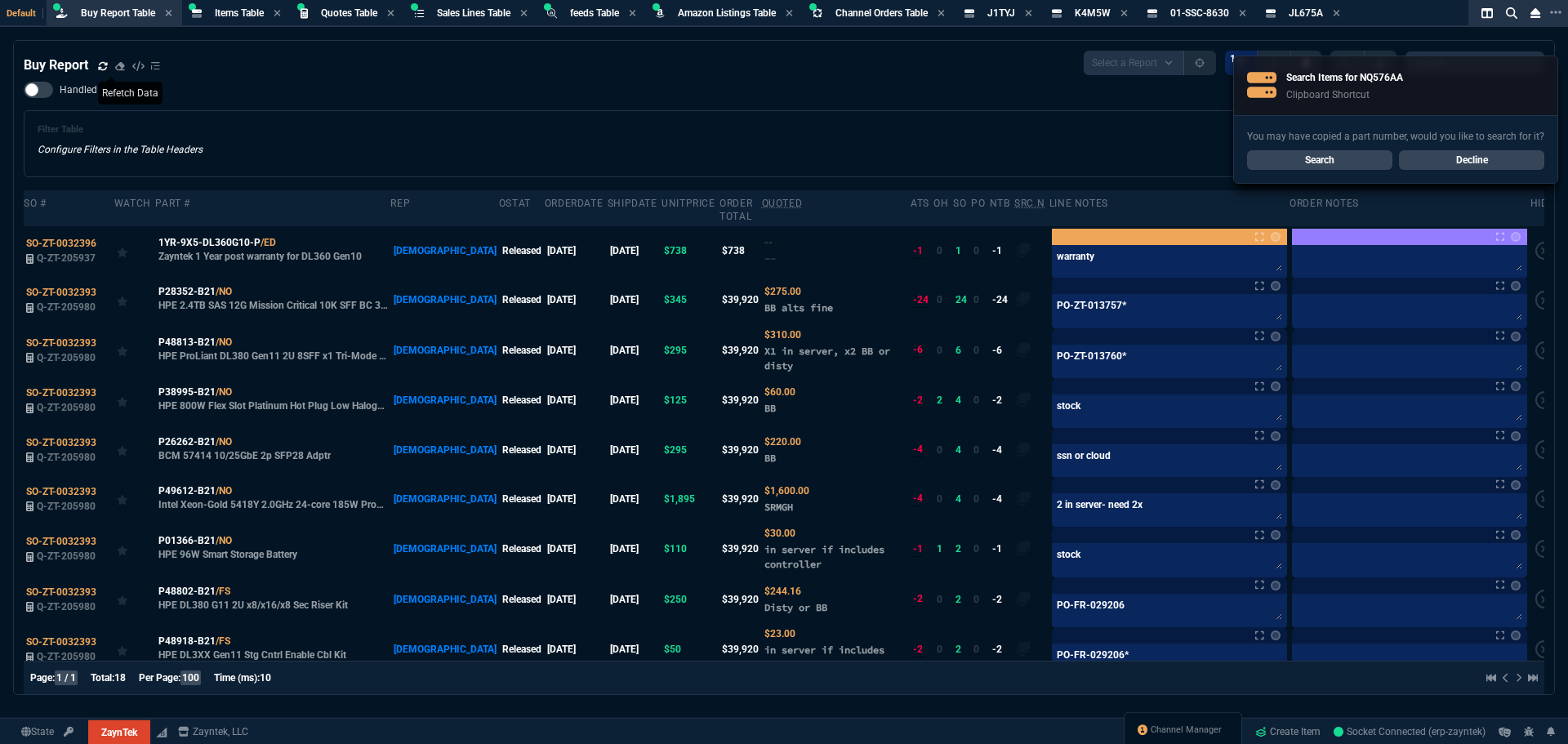
click at [103, 63] on icon at bounding box center [103, 65] width 9 height 8
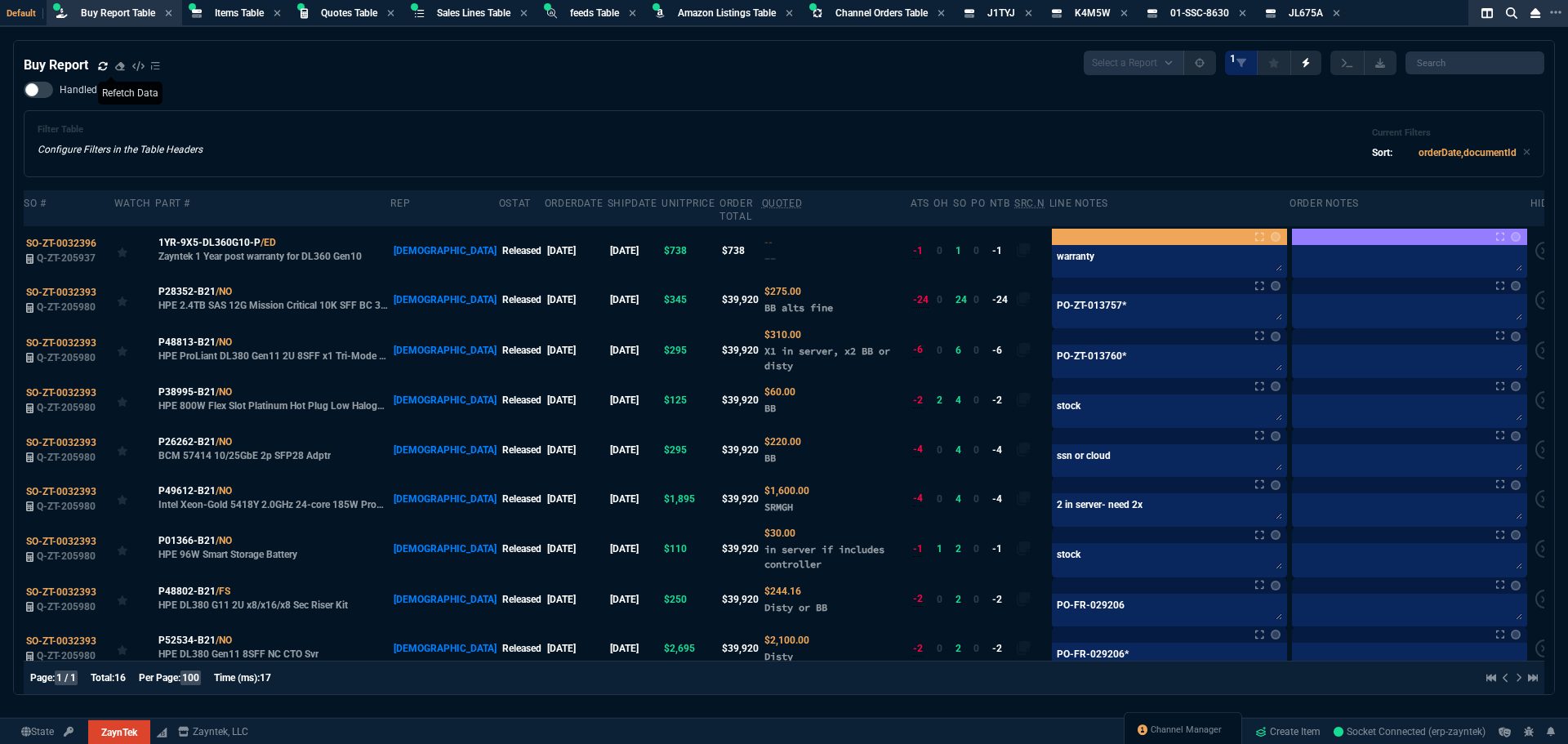
click at [773, 148] on div "Filter Table Configure Filters in the Table Headers Current Filters Sort: order…" at bounding box center [784, 143] width 1493 height 39
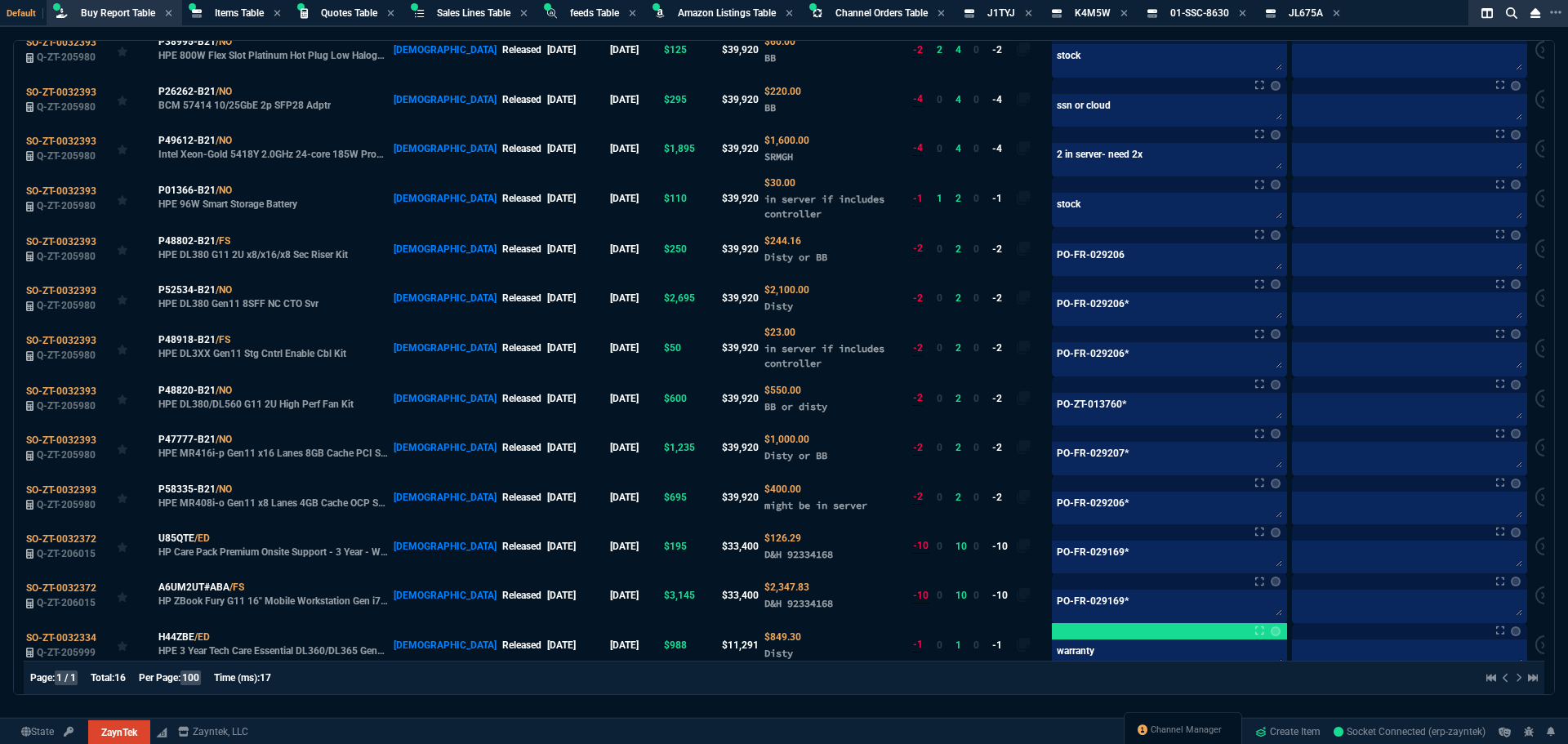
scroll to position [363, 0]
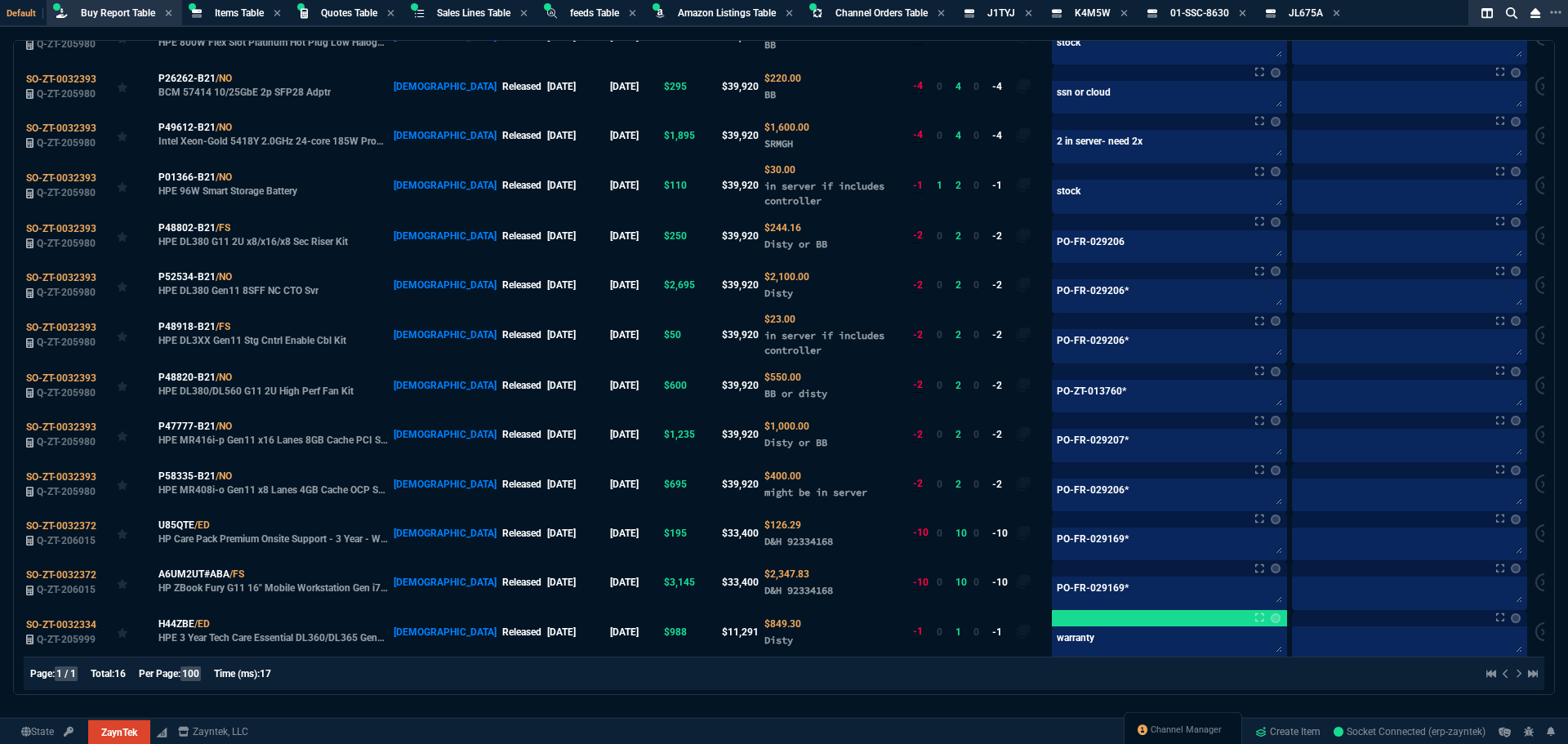
click at [773, 668] on div "Page: 1 / 1 Total: 16 Per Page: 100 Time (ms): 17" at bounding box center [784, 674] width 1508 height 20
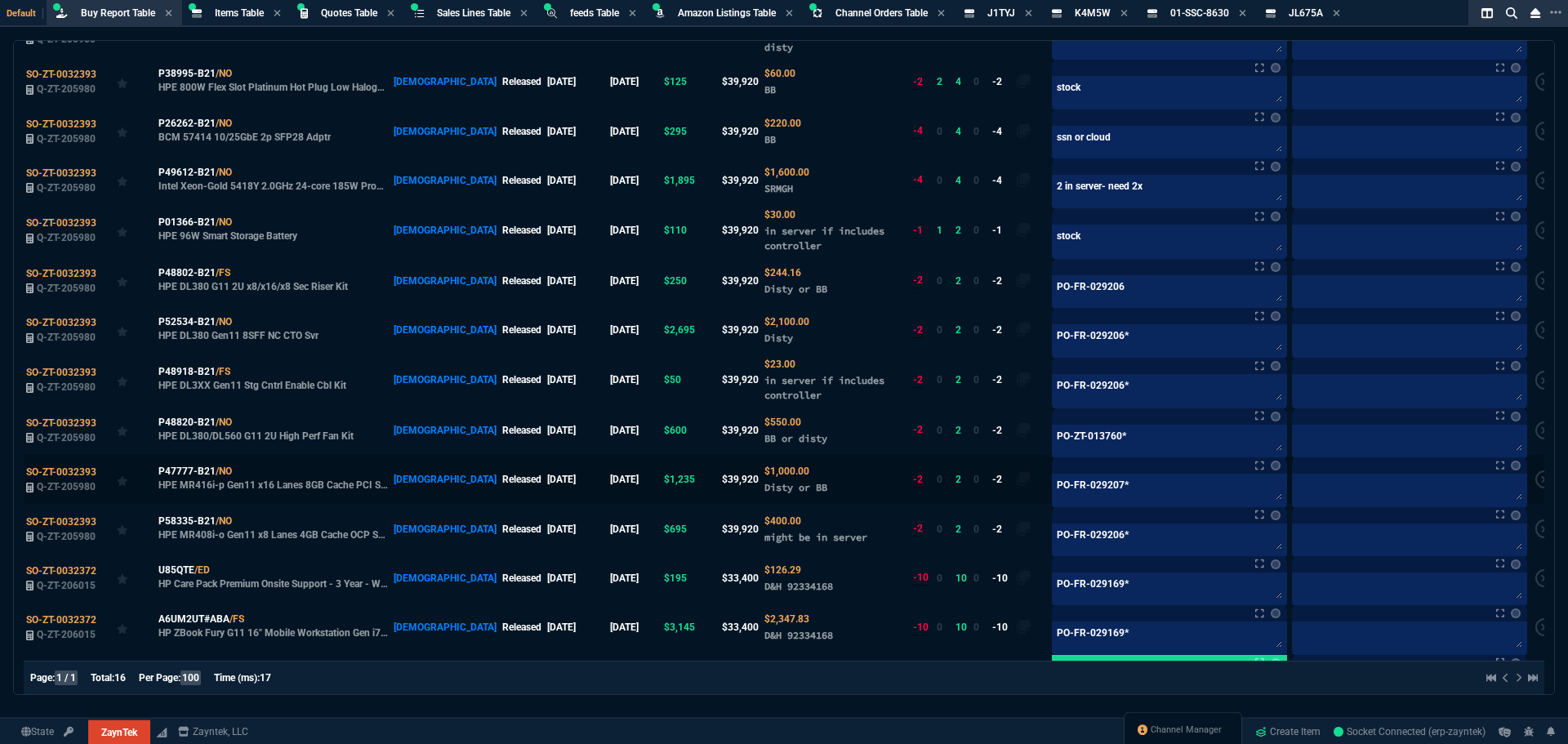
scroll to position [281, 0]
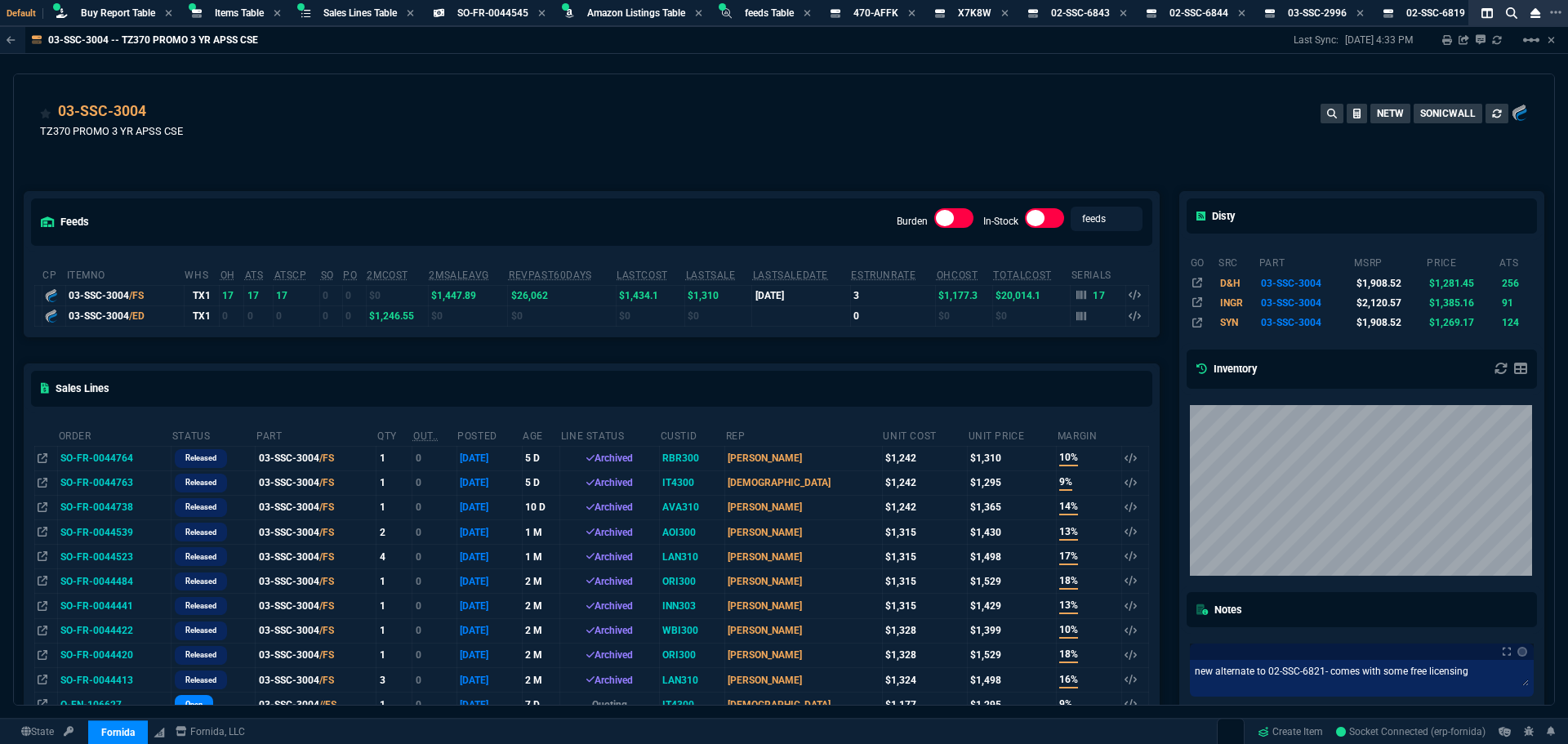
select select "8: NEPT"
